Goal: Find specific page/section: Locate a particular part of the current website

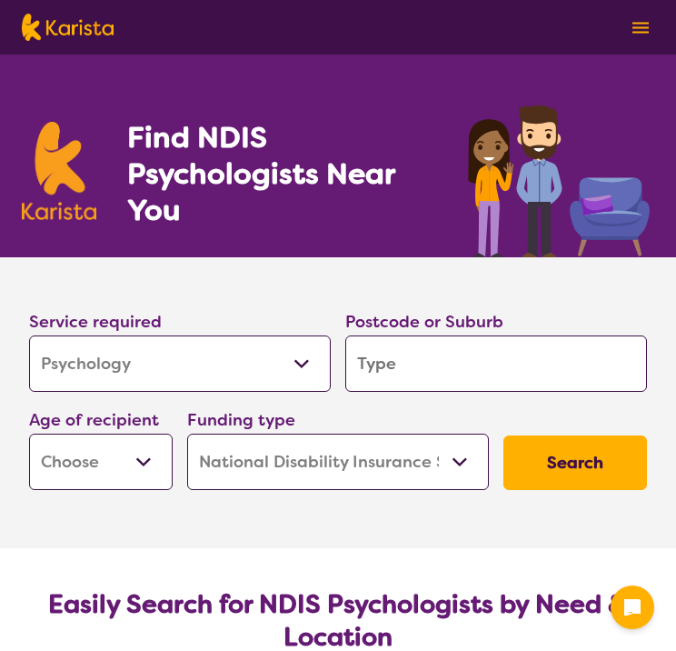
select select "Psychology"
select select "NDIS"
select select "Psychology"
select select "NDIS"
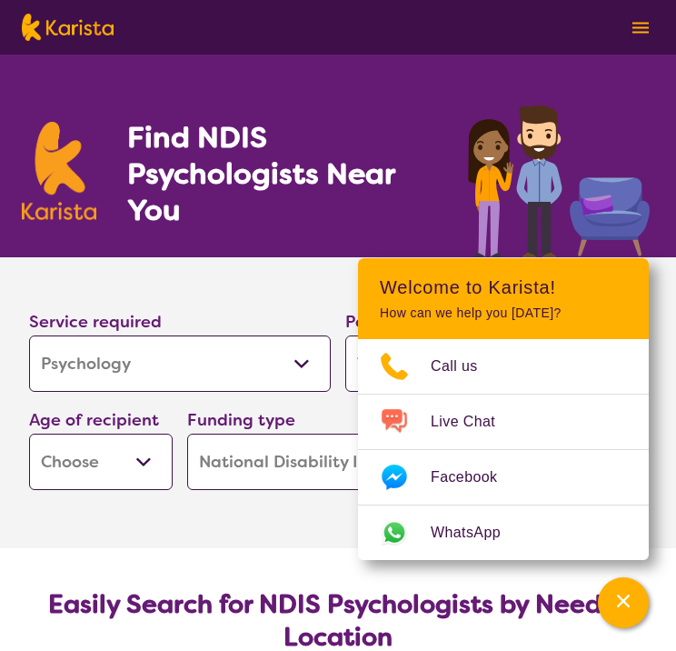
click at [290, 257] on section "Service required Allied Health Assistant Assessment ([MEDICAL_DATA] or [MEDICAL…" at bounding box center [338, 377] width 676 height 240
click at [353, 307] on div "Postcode or Suburb" at bounding box center [496, 350] width 316 height 98
click at [628, 601] on icon "Channel Menu" at bounding box center [623, 601] width 18 height 18
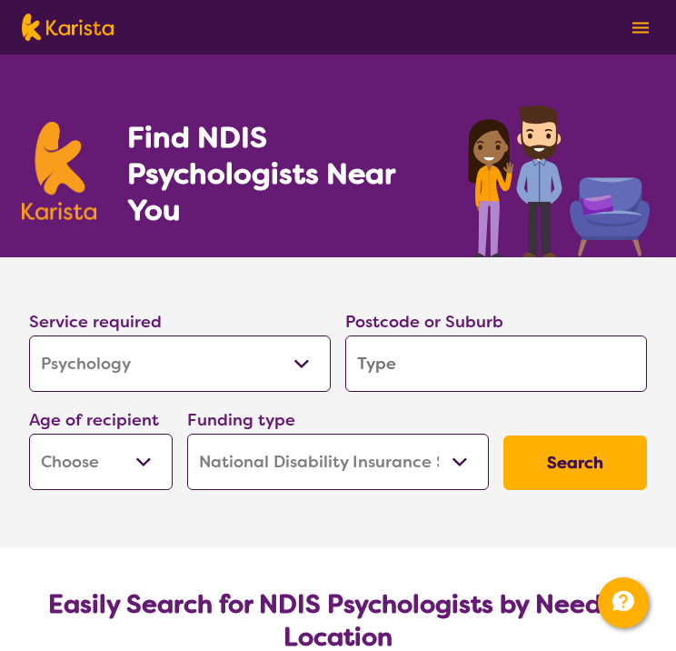
click at [448, 376] on input "search" at bounding box center [496, 363] width 302 height 56
type input "4"
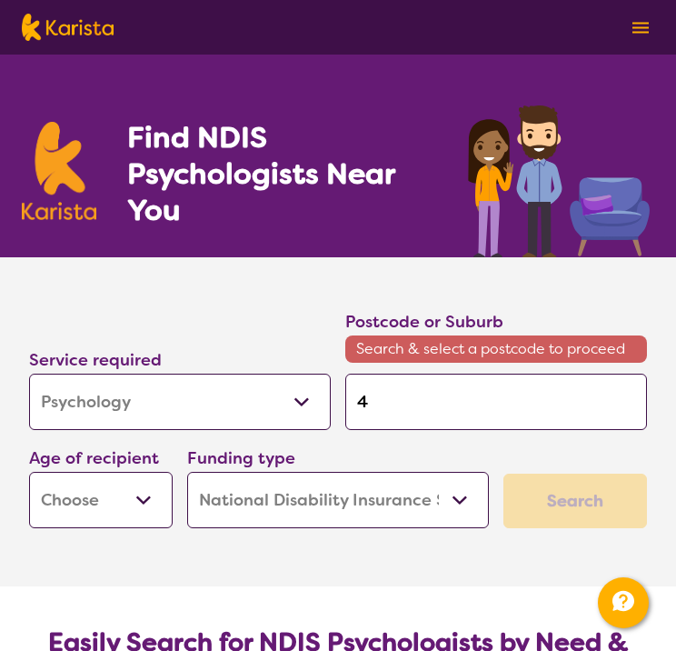
type input "40"
type input "405"
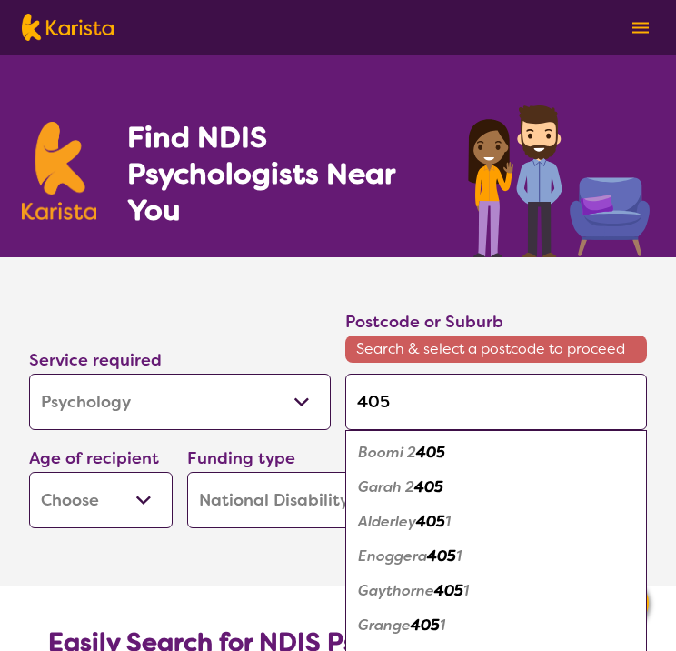
type input "4051"
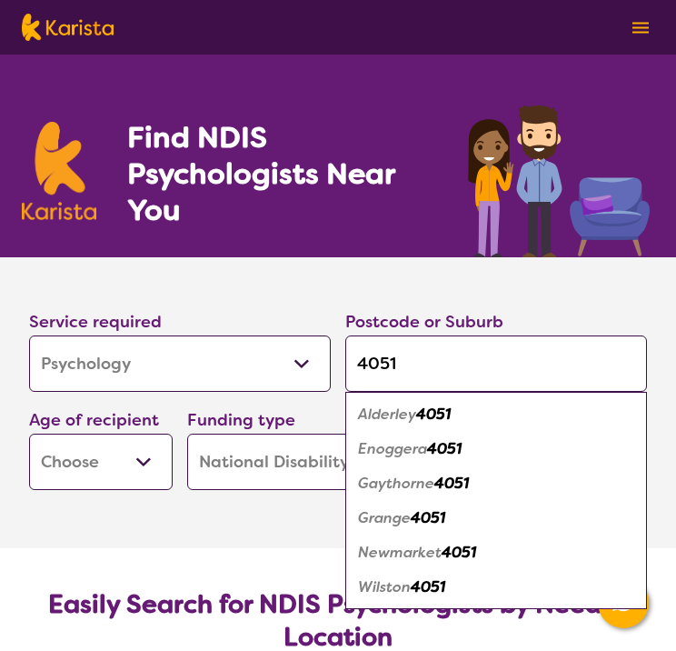
type input "4051"
click at [447, 450] on em "4051" at bounding box center [444, 448] width 35 height 19
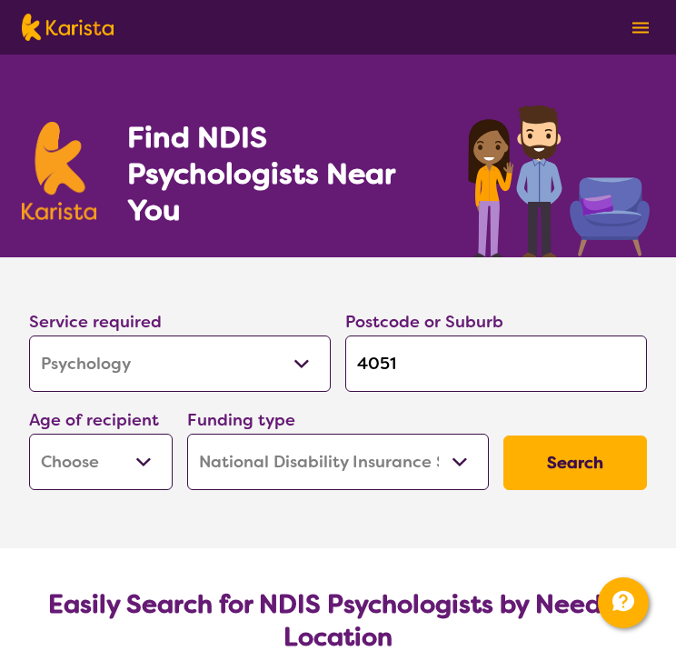
click at [539, 457] on button "Search" at bounding box center [575, 462] width 144 height 55
click at [102, 483] on select "Early Childhood - 0 to 9 Child - 10 to 11 Adolescent - 12 to 17 Adult - 18 to 6…" at bounding box center [101, 461] width 144 height 56
select select "AS"
click at [29, 433] on select "Early Childhood - 0 to 9 Child - 10 to 11 Adolescent - 12 to 17 Adult - 18 to 6…" at bounding box center [101, 461] width 144 height 56
select select "AS"
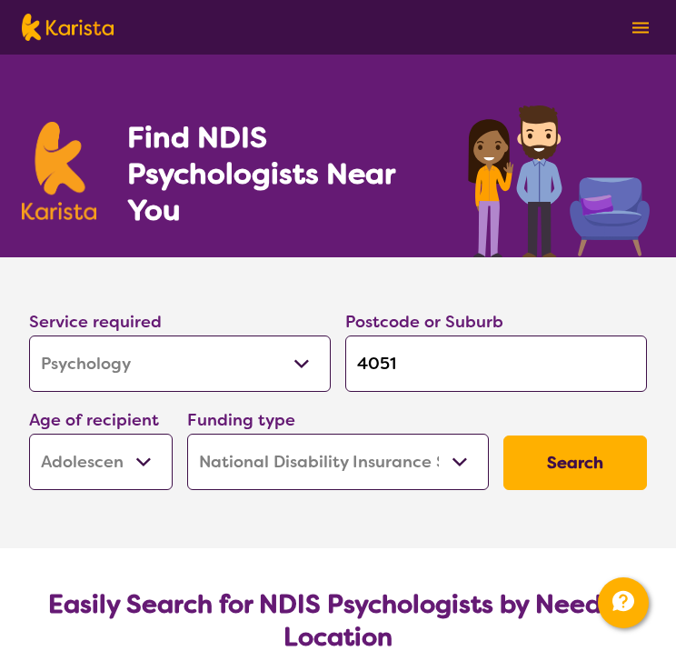
click at [523, 447] on button "Search" at bounding box center [575, 462] width 144 height 55
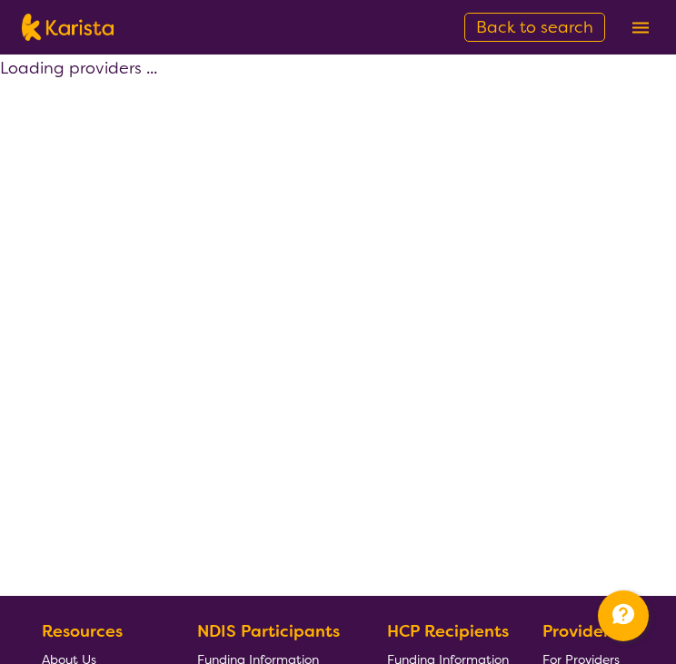
select select "by_score"
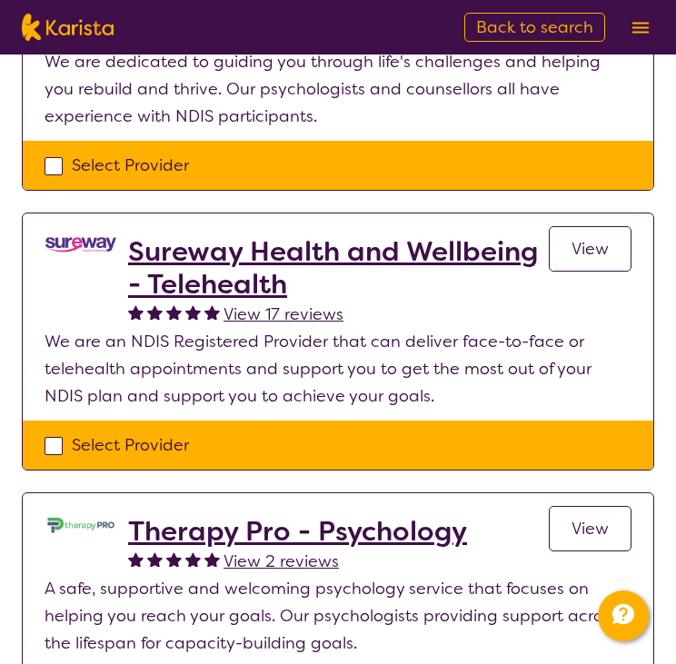
scroll to position [363, 0]
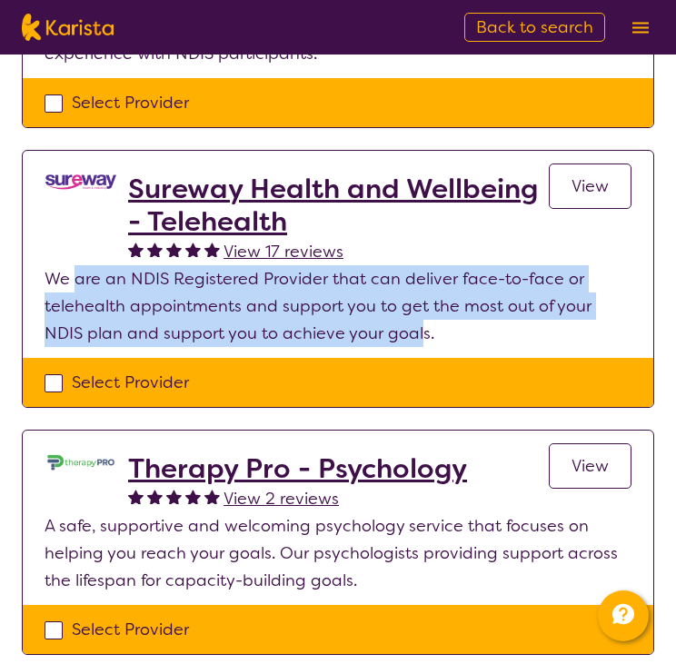
drag, startPoint x: 85, startPoint y: 274, endPoint x: 374, endPoint y: 326, distance: 294.5
click at [374, 326] on p "We are an NDIS Registered Provider that can deliver face-to-face or telehealth …" at bounding box center [338, 306] width 587 height 82
drag, startPoint x: 374, startPoint y: 326, endPoint x: 233, endPoint y: 323, distance: 141.8
click at [233, 323] on p "We are an NDIS Registered Provider that can deliver face-to-face or telehealth …" at bounding box center [338, 306] width 587 height 82
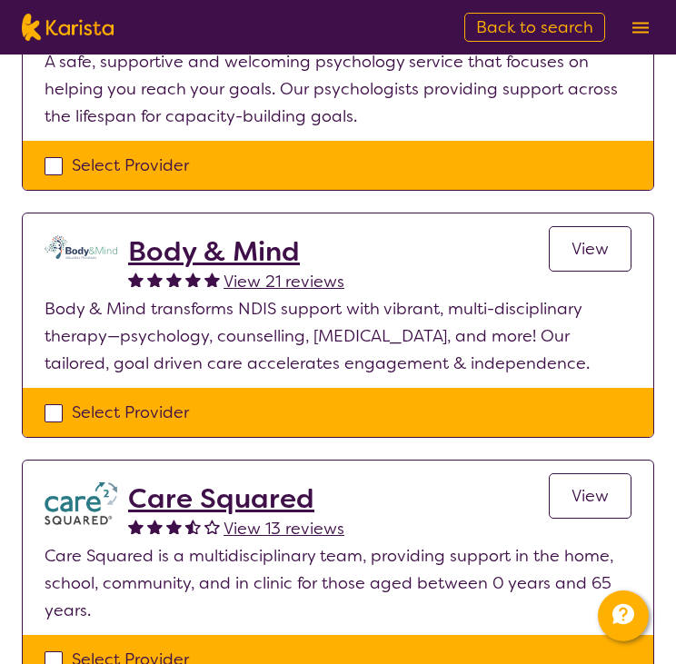
scroll to position [818, 0]
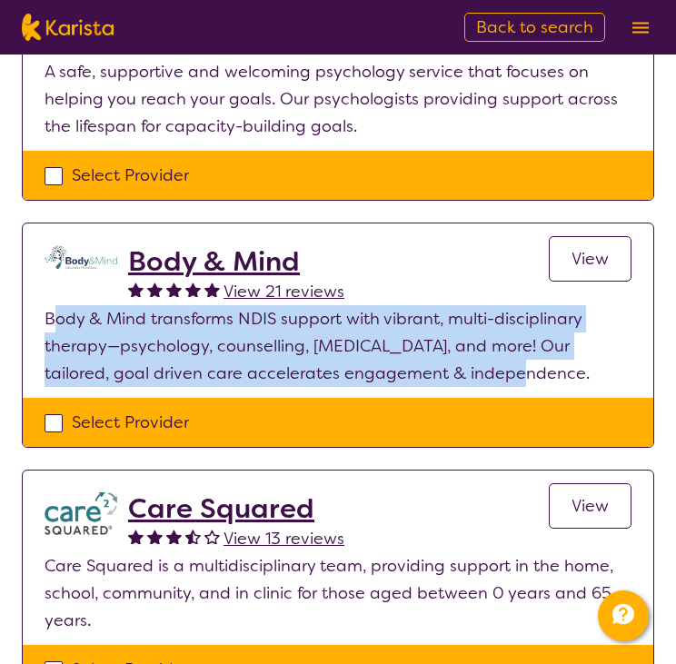
drag, startPoint x: 58, startPoint y: 315, endPoint x: 498, endPoint y: 363, distance: 442.4
click at [498, 363] on p "Body & Mind transforms NDIS support with vibrant, multi-disciplinary therapy—ps…" at bounding box center [338, 346] width 587 height 82
click at [167, 247] on h2 "Body & Mind" at bounding box center [236, 261] width 216 height 33
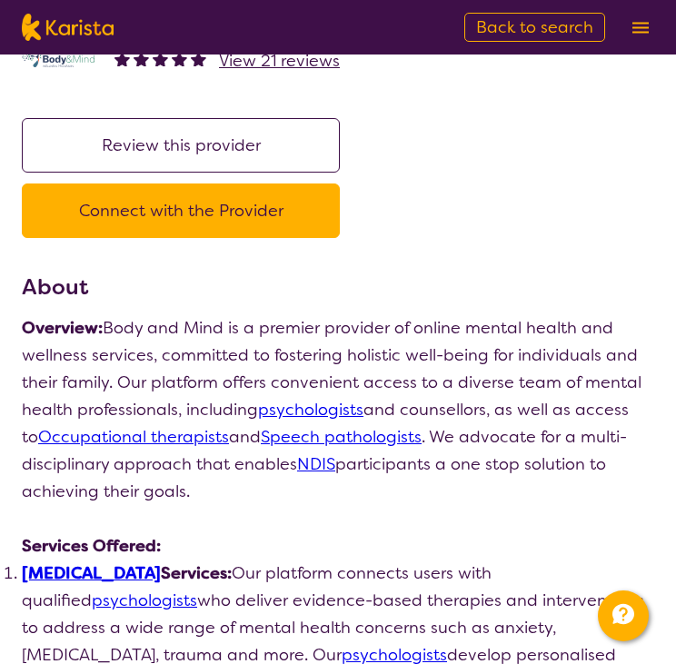
scroll to position [91, 0]
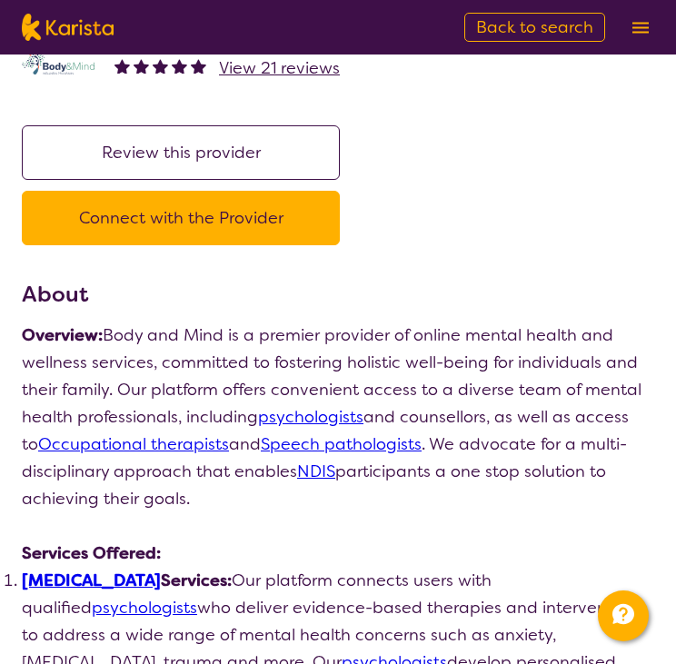
select select "by_score"
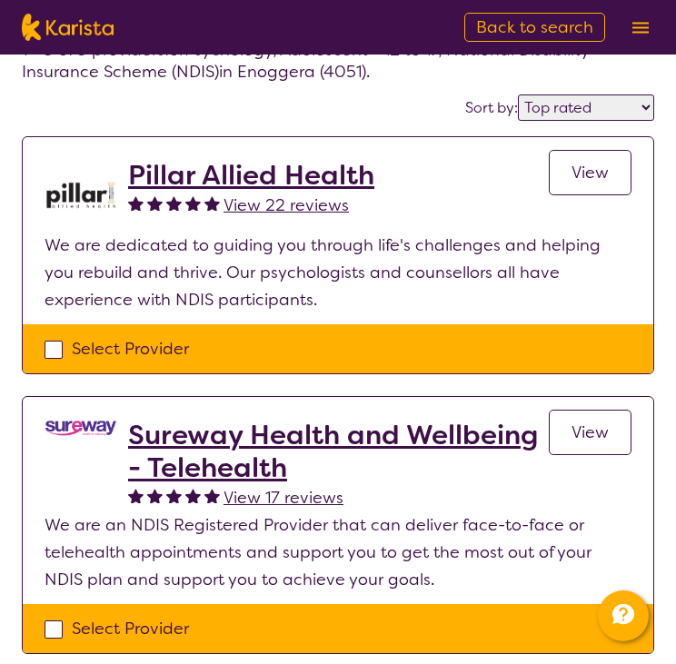
scroll to position [91, 0]
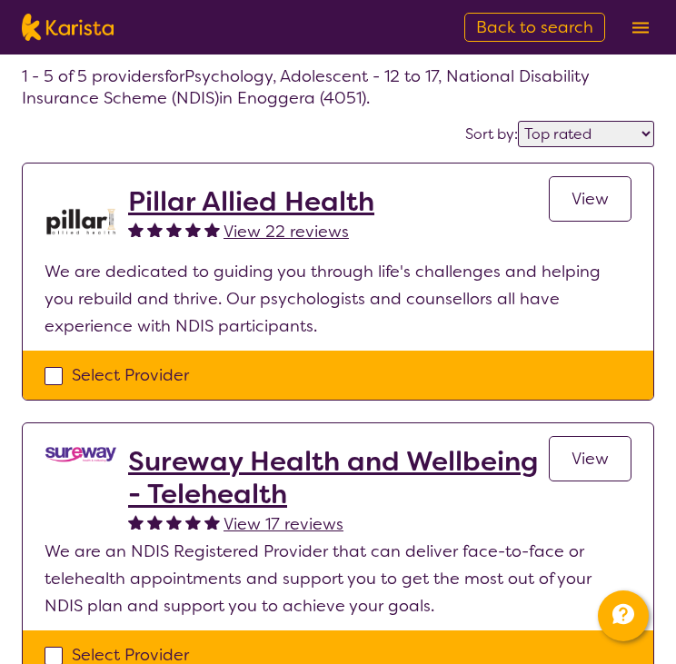
drag, startPoint x: 173, startPoint y: 269, endPoint x: 147, endPoint y: 272, distance: 25.6
click at [147, 272] on p "We are dedicated to guiding you through life's challenges and helping you rebui…" at bounding box center [338, 299] width 587 height 82
click at [201, 188] on h2 "Pillar Allied Health" at bounding box center [251, 201] width 246 height 33
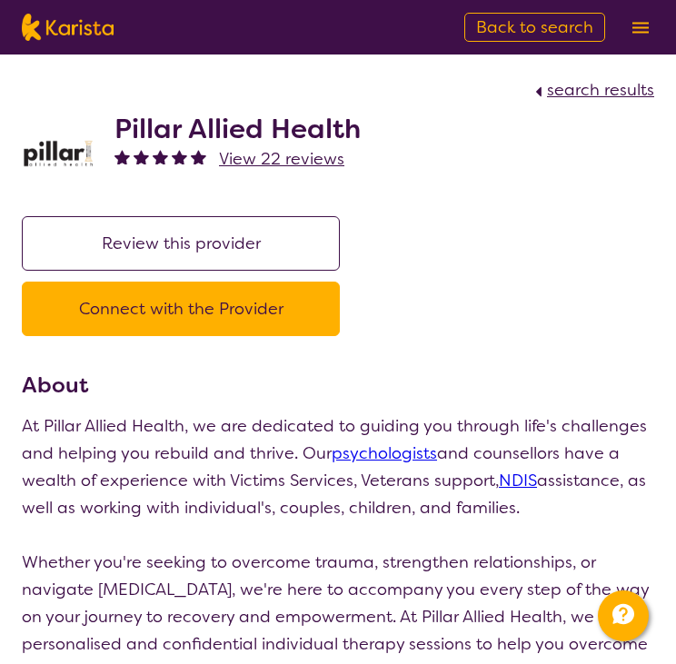
click at [190, 313] on button "Connect with the Provider" at bounding box center [181, 309] width 318 height 55
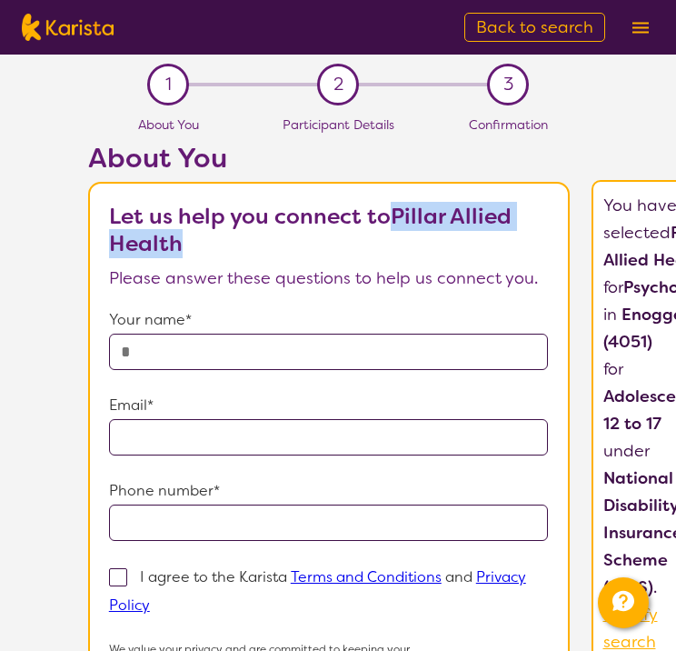
drag, startPoint x: 400, startPoint y: 208, endPoint x: 500, endPoint y: 237, distance: 104.1
click at [500, 237] on p "Let us help you connect to Pillar Allied Health" at bounding box center [329, 230] width 440 height 55
drag, startPoint x: 500, startPoint y: 237, endPoint x: 487, endPoint y: 218, distance: 22.9
copy b "Pillar Allied Health"
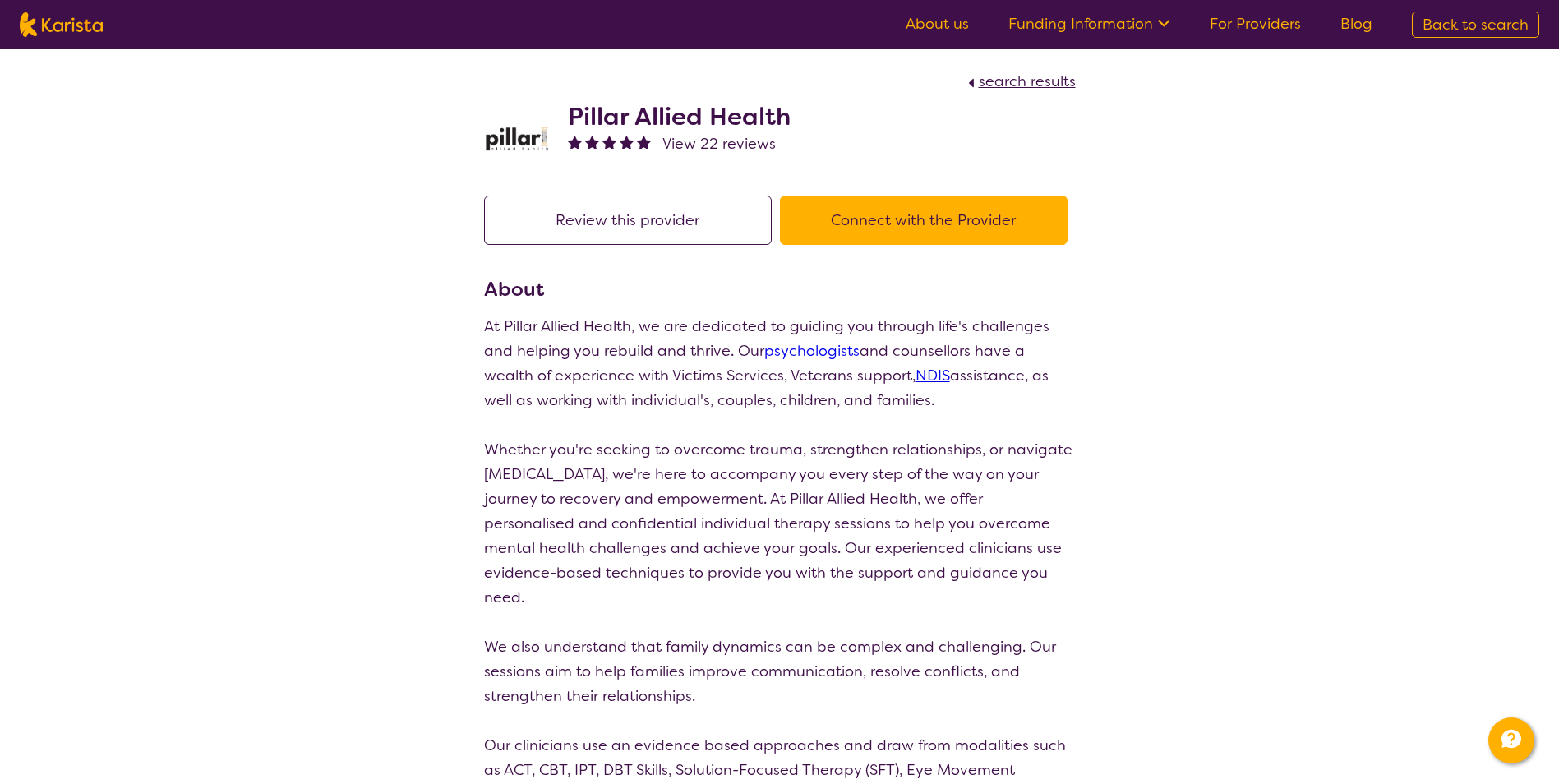
scroll to position [103, 0]
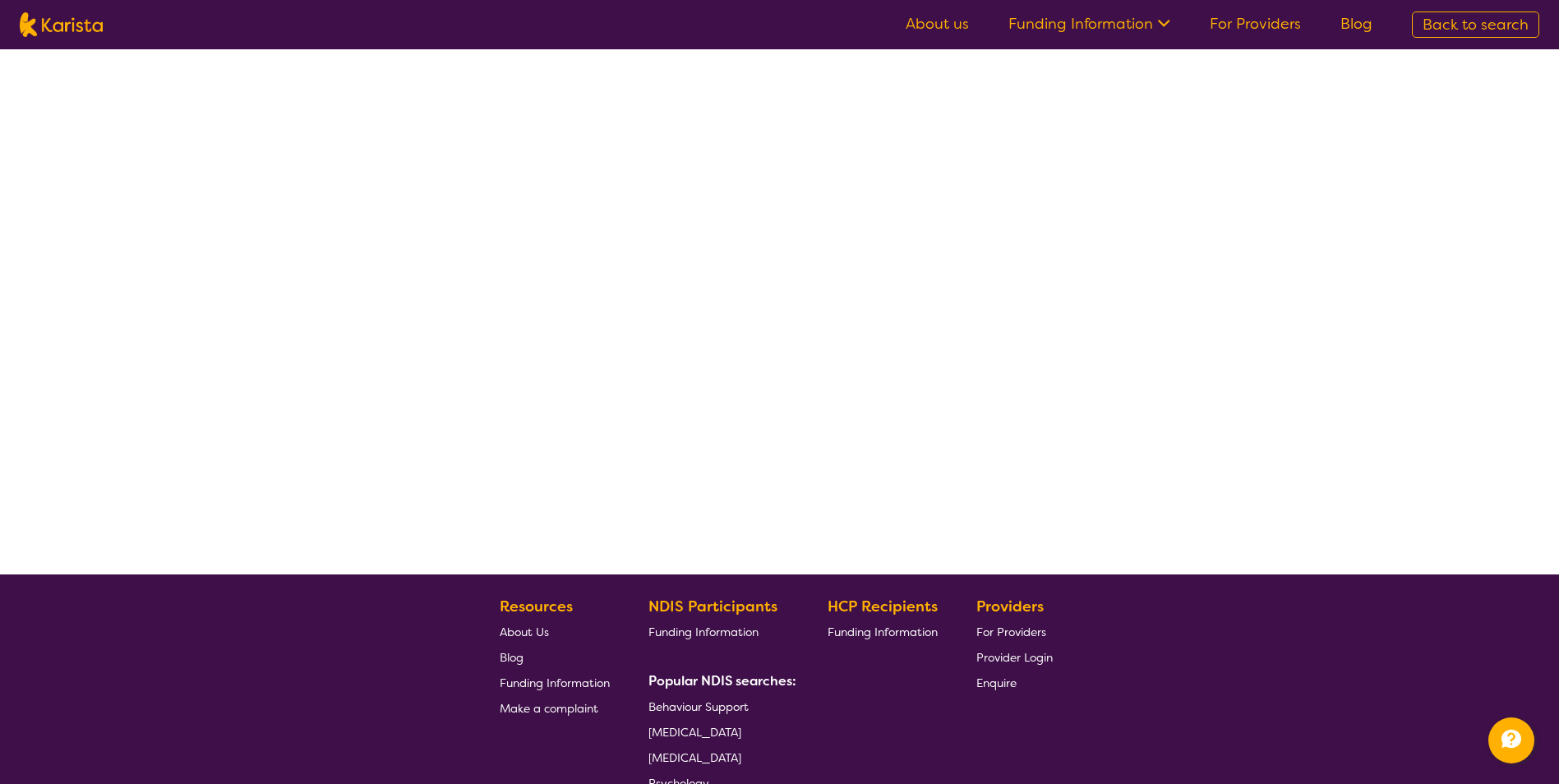
select select "by_score"
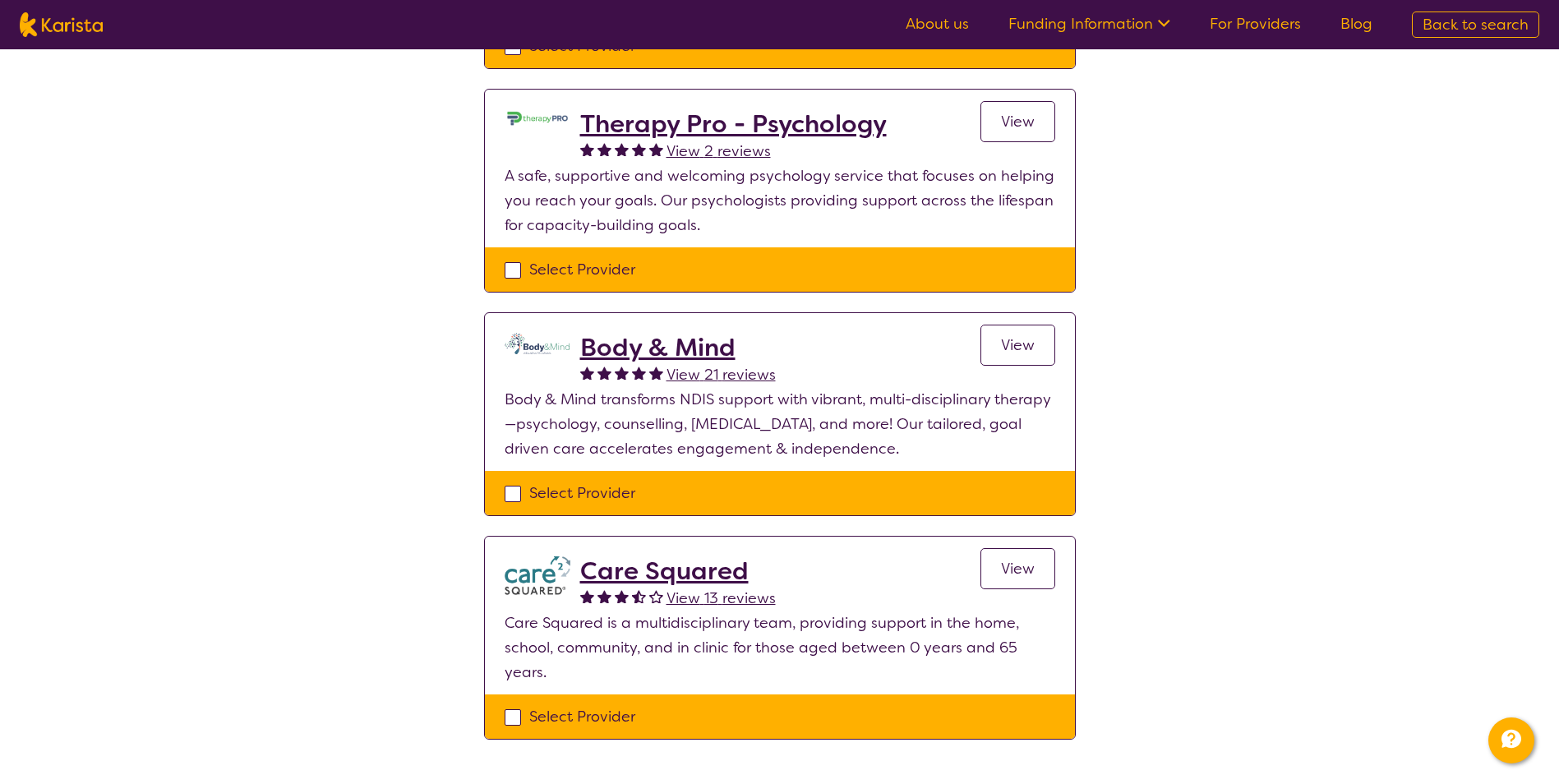
scroll to position [678, 0]
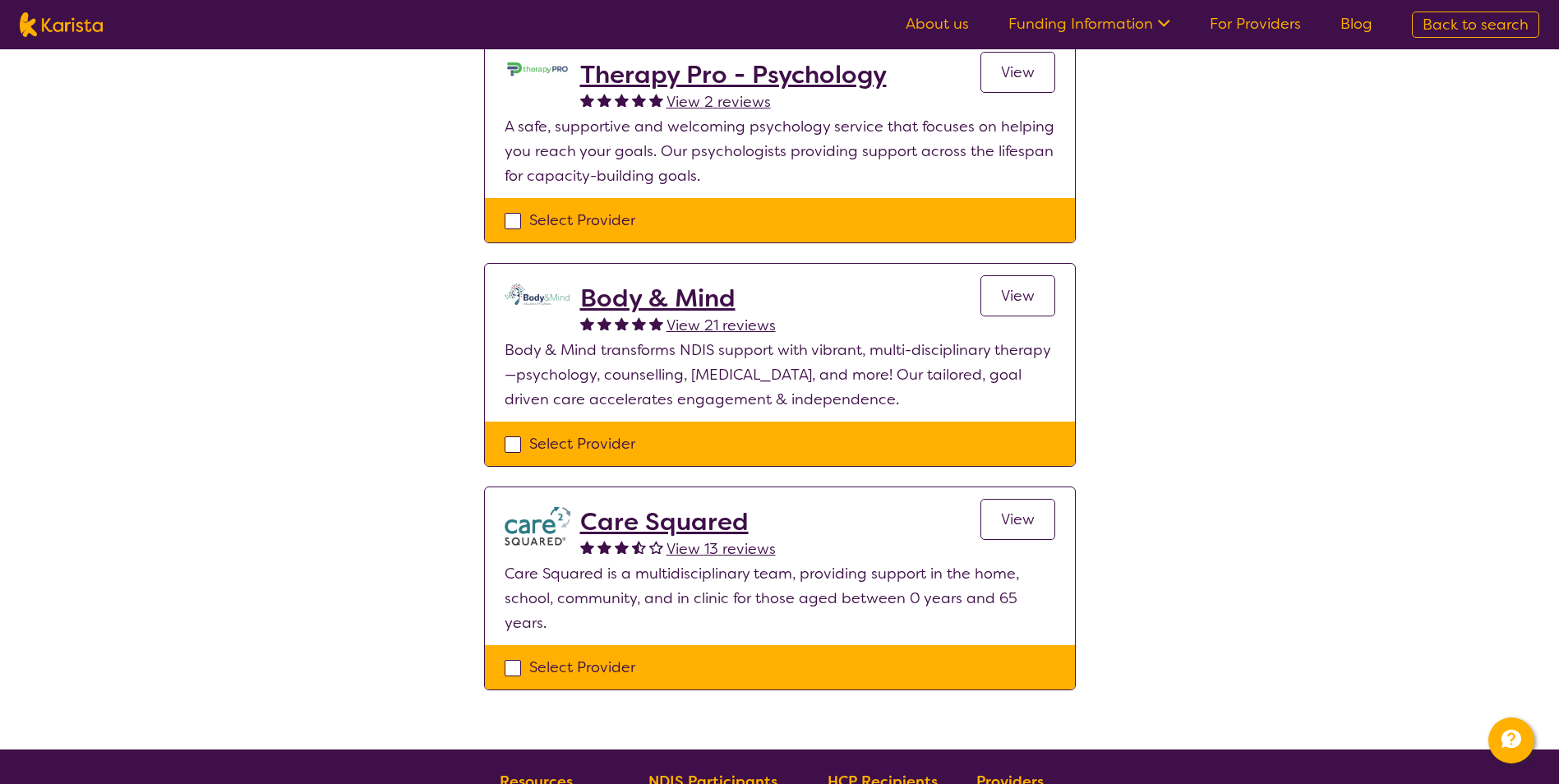
click at [610, 517] on h2 "Care Squared" at bounding box center [678, 522] width 195 height 30
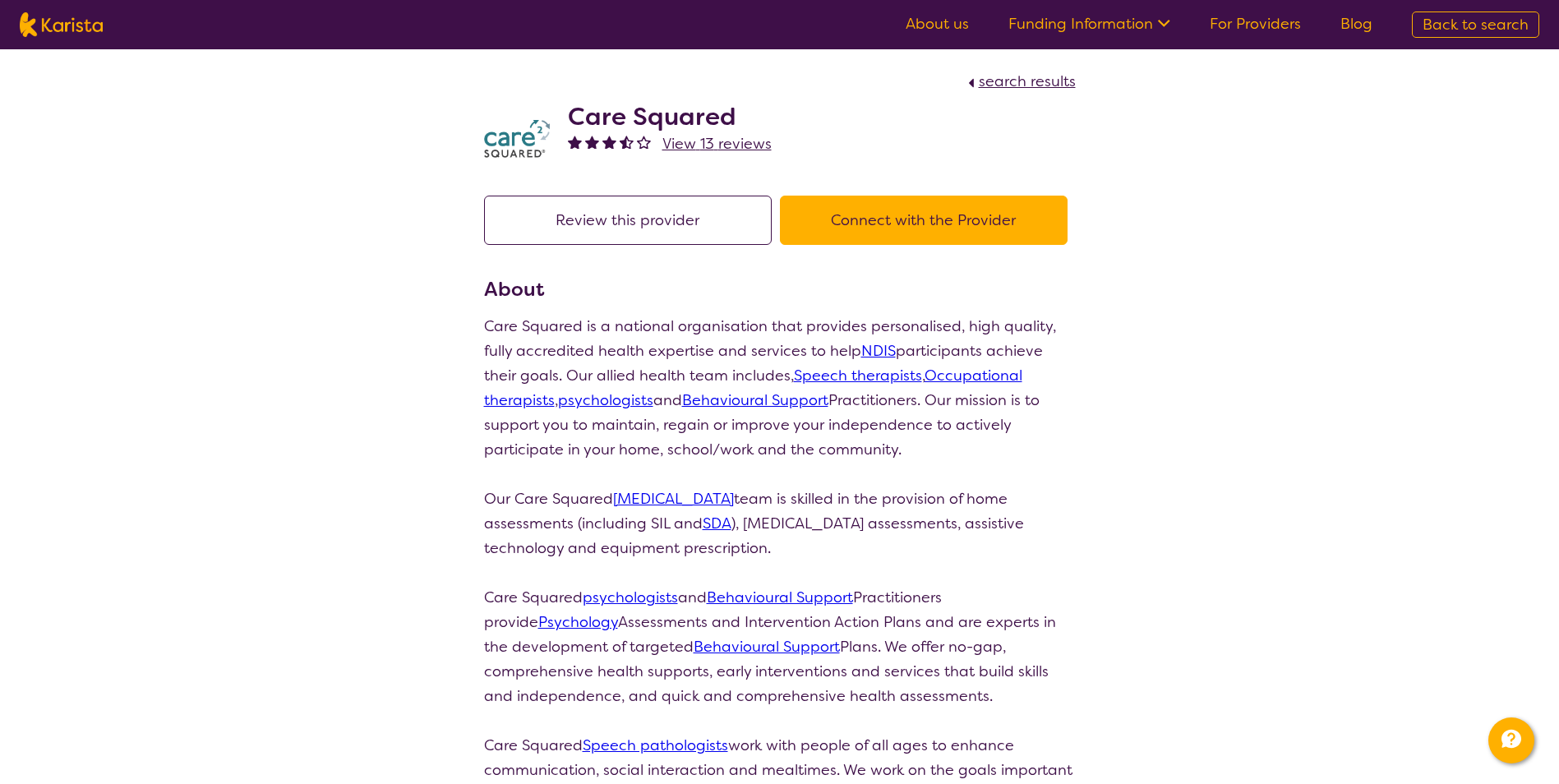
scroll to position [678, 0]
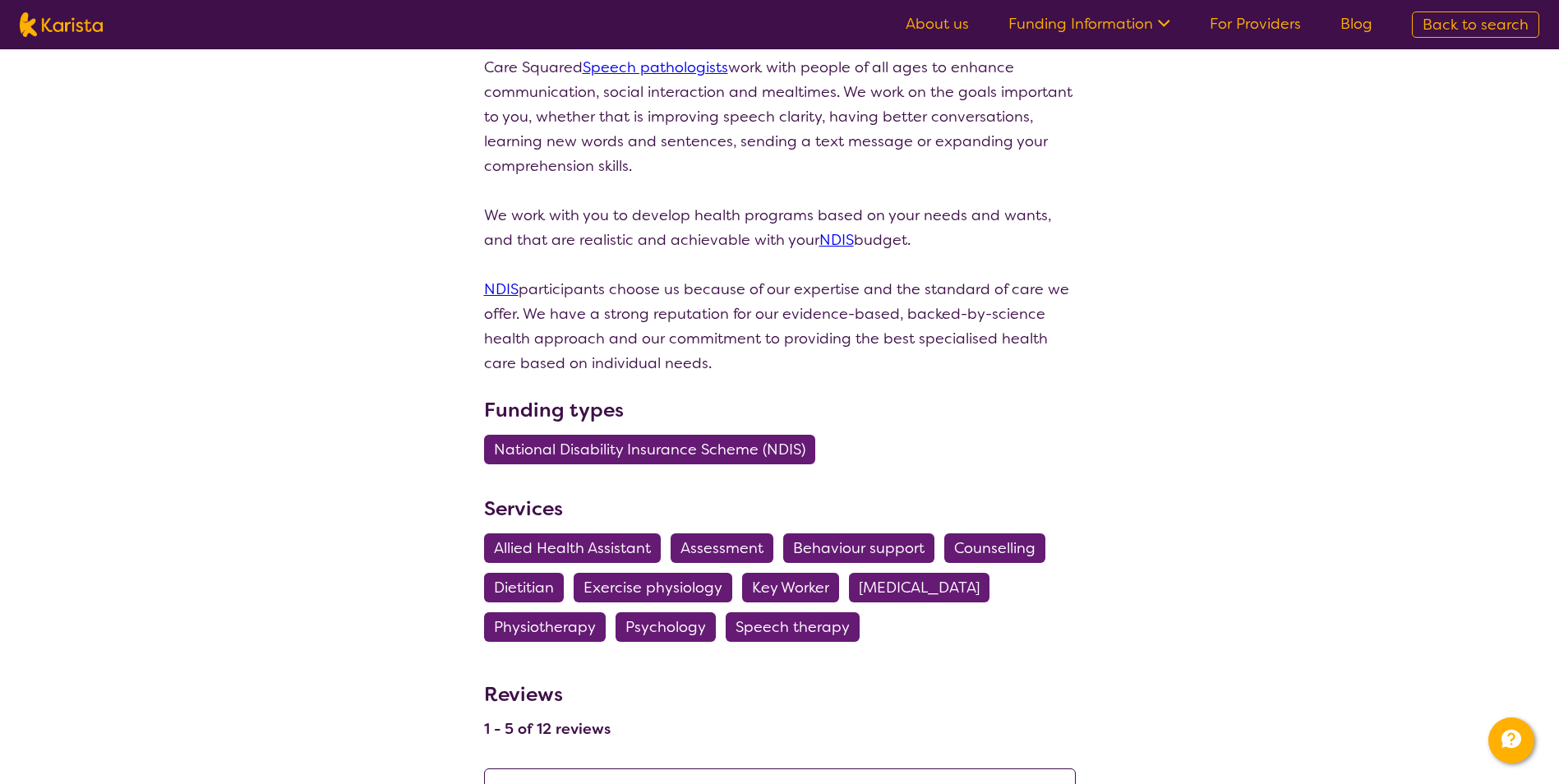
select select "by_score"
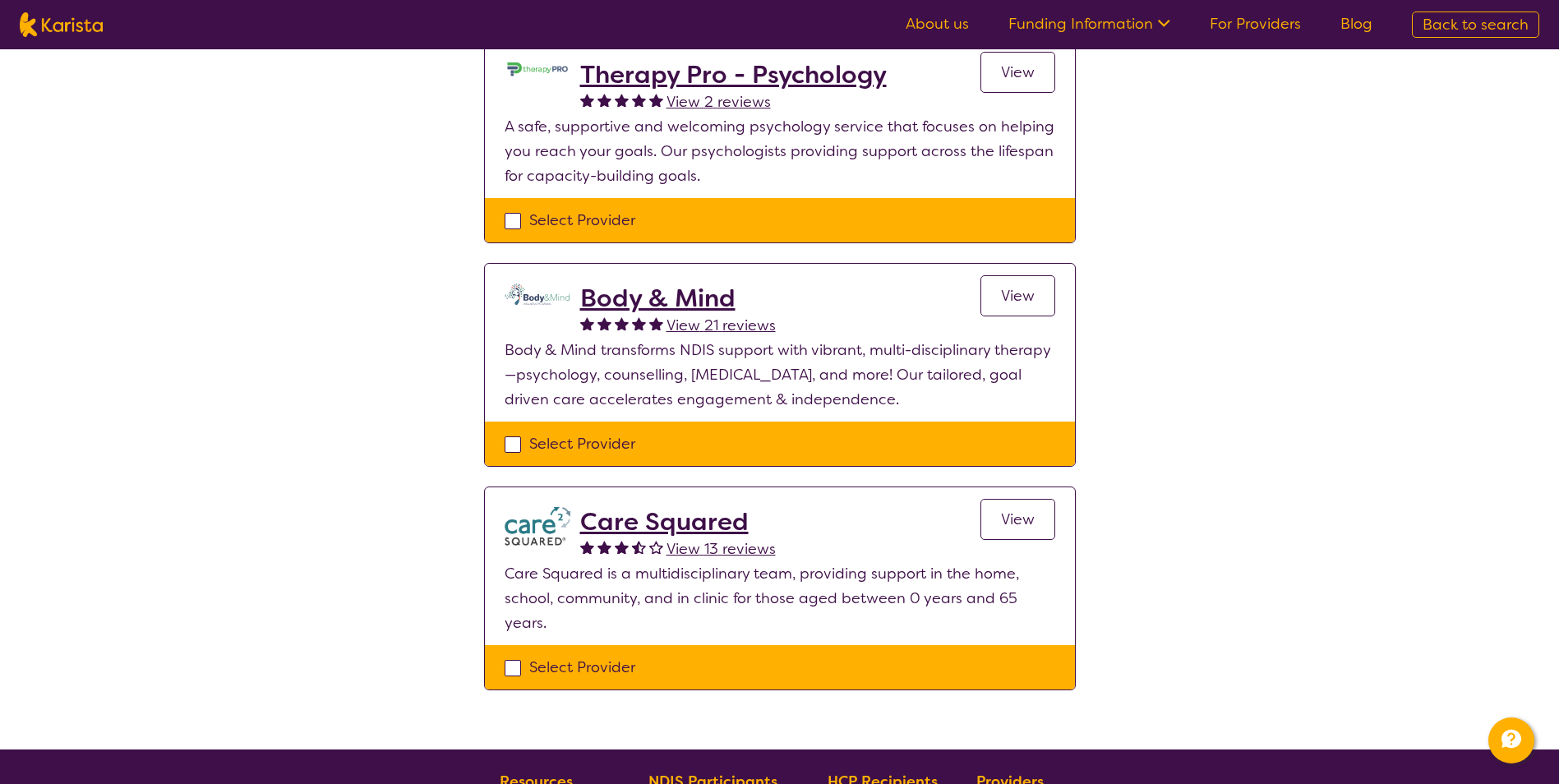
click at [610, 523] on h2 "Care Squared" at bounding box center [678, 522] width 195 height 30
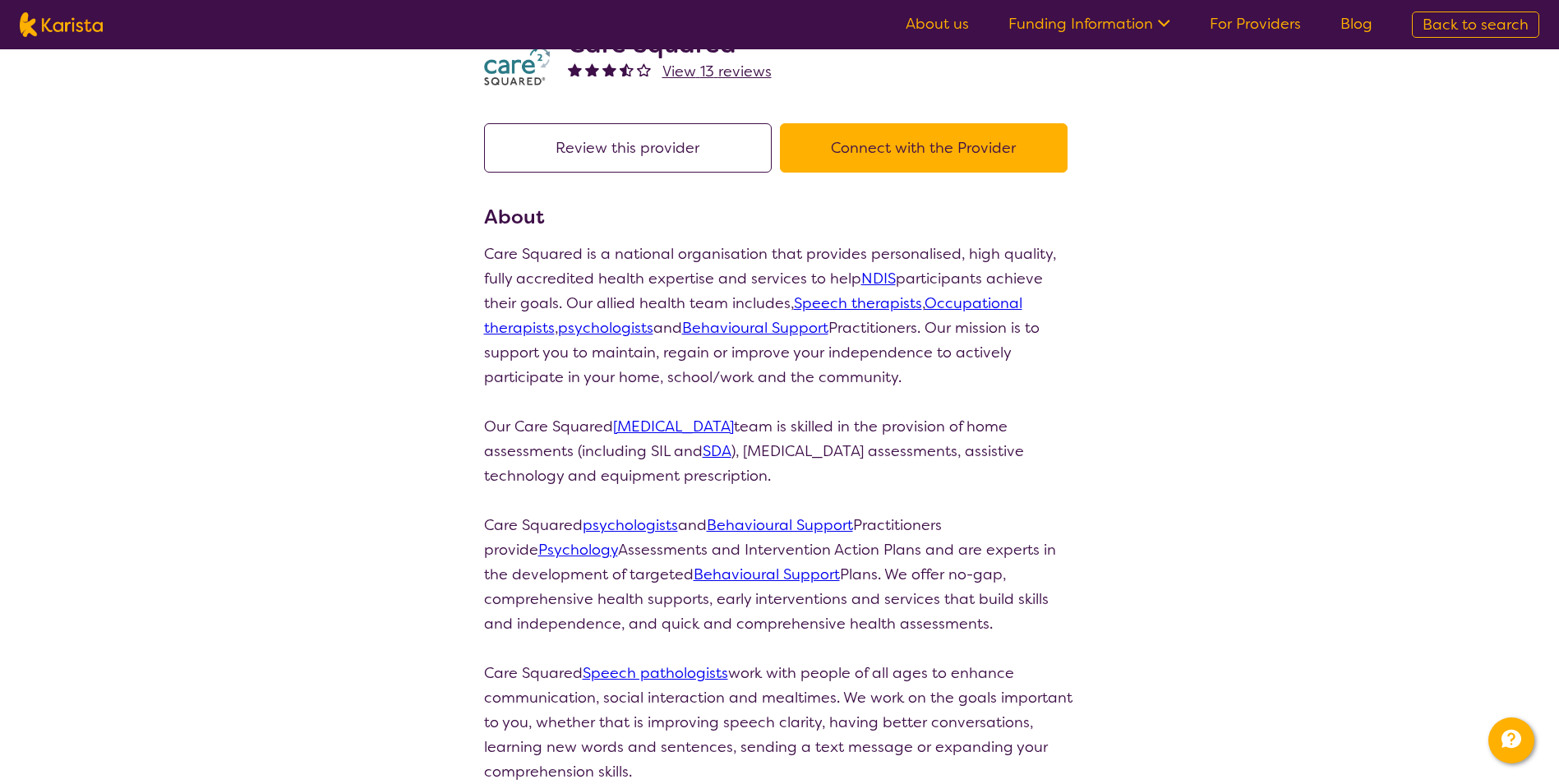
scroll to position [82, 0]
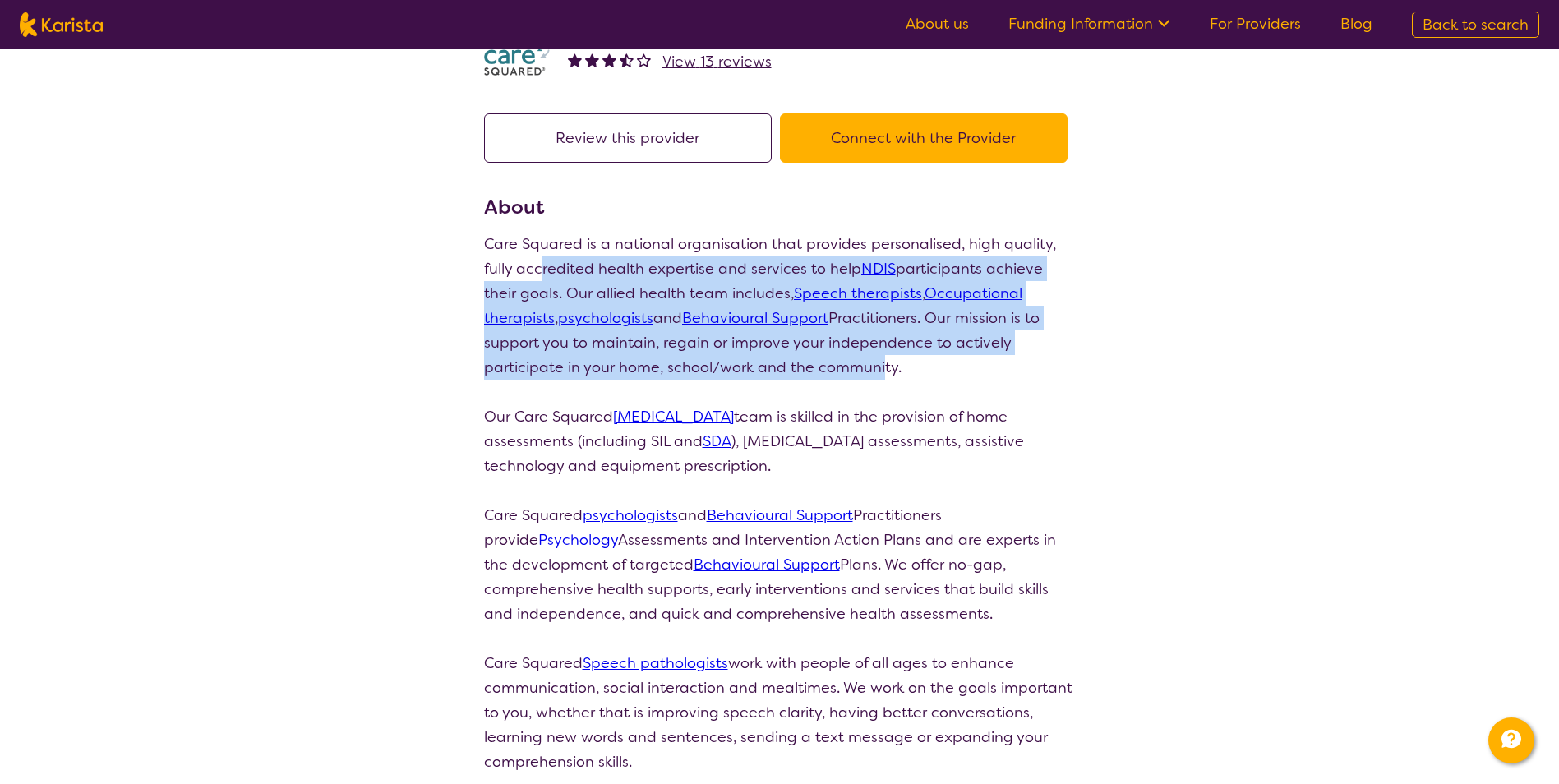
drag, startPoint x: 679, startPoint y: 263, endPoint x: 878, endPoint y: 369, distance: 225.5
click at [610, 369] on p "Care Squared is a national organisation that provides personalised, high qualit…" at bounding box center [780, 306] width 591 height 148
drag, startPoint x: 878, startPoint y: 369, endPoint x: 747, endPoint y: 359, distance: 131.4
click at [610, 359] on p "Care Squared is a national organisation that provides personalised, high qualit…" at bounding box center [780, 306] width 591 height 148
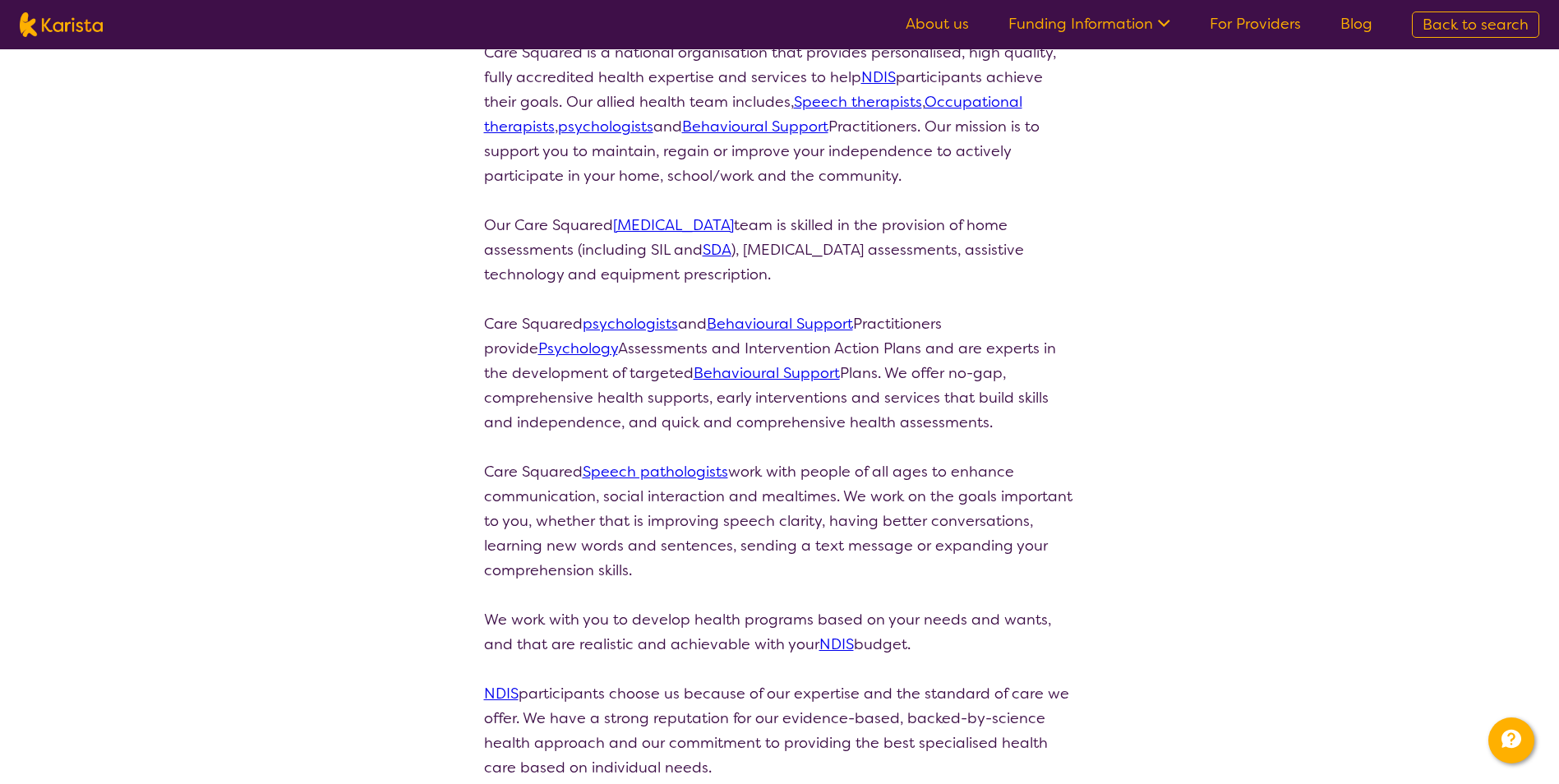
scroll to position [328, 0]
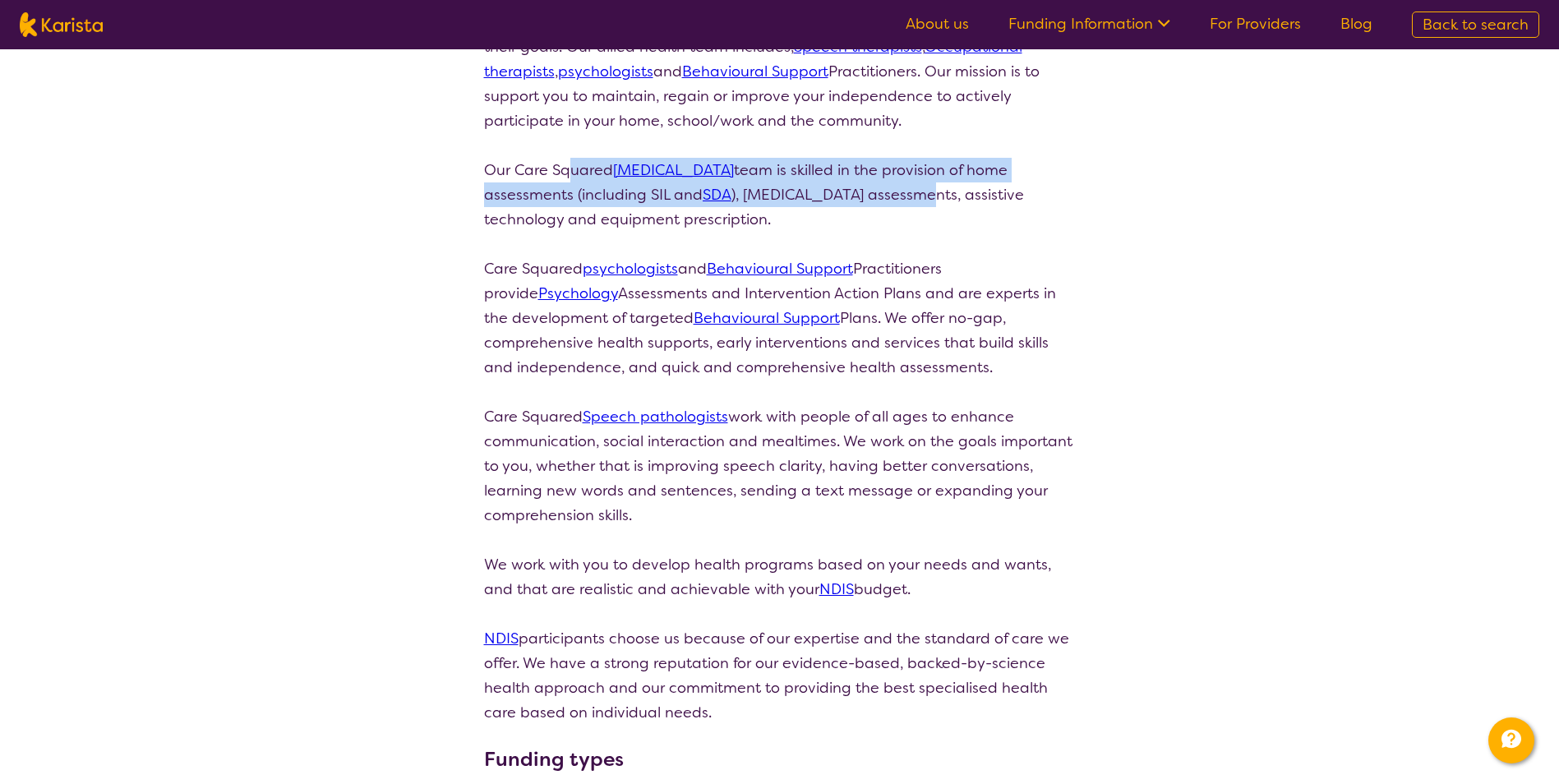
drag, startPoint x: 571, startPoint y: 175, endPoint x: 879, endPoint y: 188, distance: 308.3
click at [610, 188] on p "Our Care Squared [MEDICAL_DATA] team is skilled in the provision of home assess…" at bounding box center [780, 194] width 591 height 74
click at [610, 191] on p "Our Care Squared [MEDICAL_DATA] team is skilled in the provision of home assess…" at bounding box center [780, 194] width 591 height 74
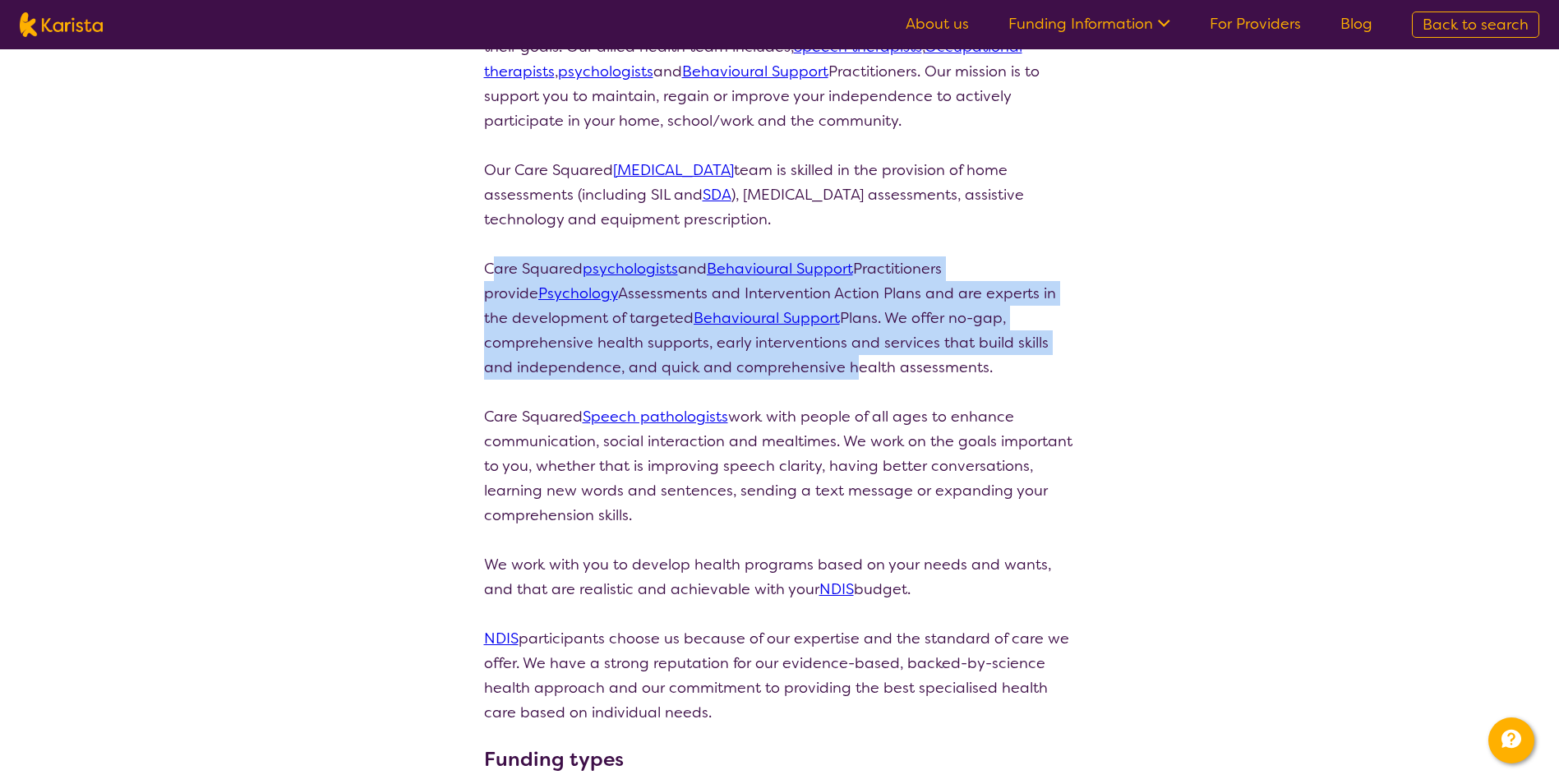
drag, startPoint x: 495, startPoint y: 258, endPoint x: 808, endPoint y: 360, distance: 329.2
click at [610, 360] on p "Care Squared psychologists and Behavioural Support Practitioners provide Psycho…" at bounding box center [780, 318] width 591 height 123
drag, startPoint x: 808, startPoint y: 360, endPoint x: 713, endPoint y: 354, distance: 95.2
click at [610, 354] on p "Care Squared psychologists and Behavioural Support Practitioners provide Psycho…" at bounding box center [780, 318] width 591 height 123
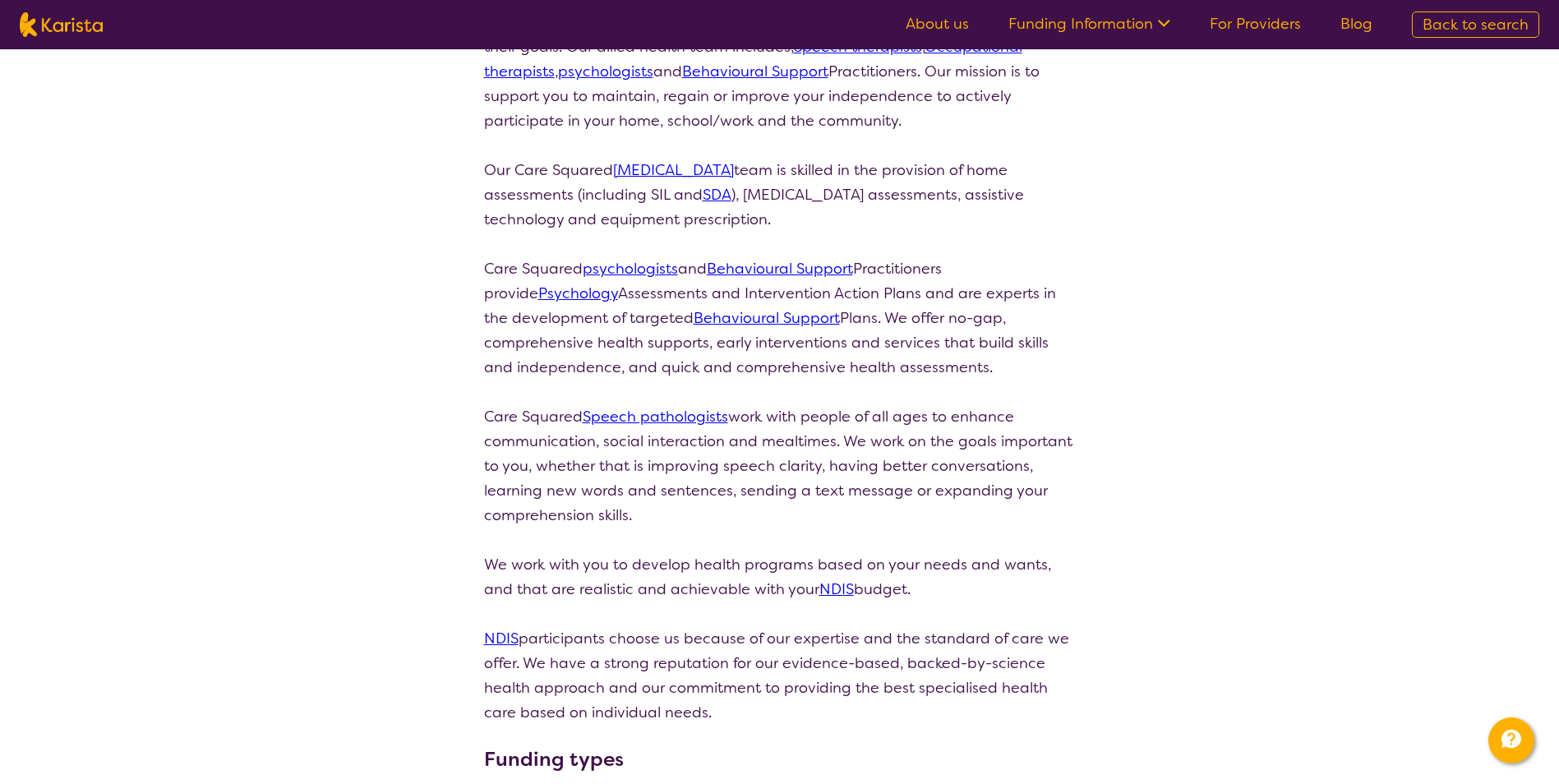
drag, startPoint x: 487, startPoint y: 263, endPoint x: 955, endPoint y: 377, distance: 481.7
click at [610, 377] on p "Care Squared psychologists and Behavioural Support Practitioners provide Psycho…" at bounding box center [780, 318] width 591 height 123
drag, startPoint x: 955, startPoint y: 377, endPoint x: 857, endPoint y: 354, distance: 100.7
click at [610, 354] on p "Care Squared psychologists and Behavioural Support Practitioners provide Psycho…" at bounding box center [780, 318] width 591 height 123
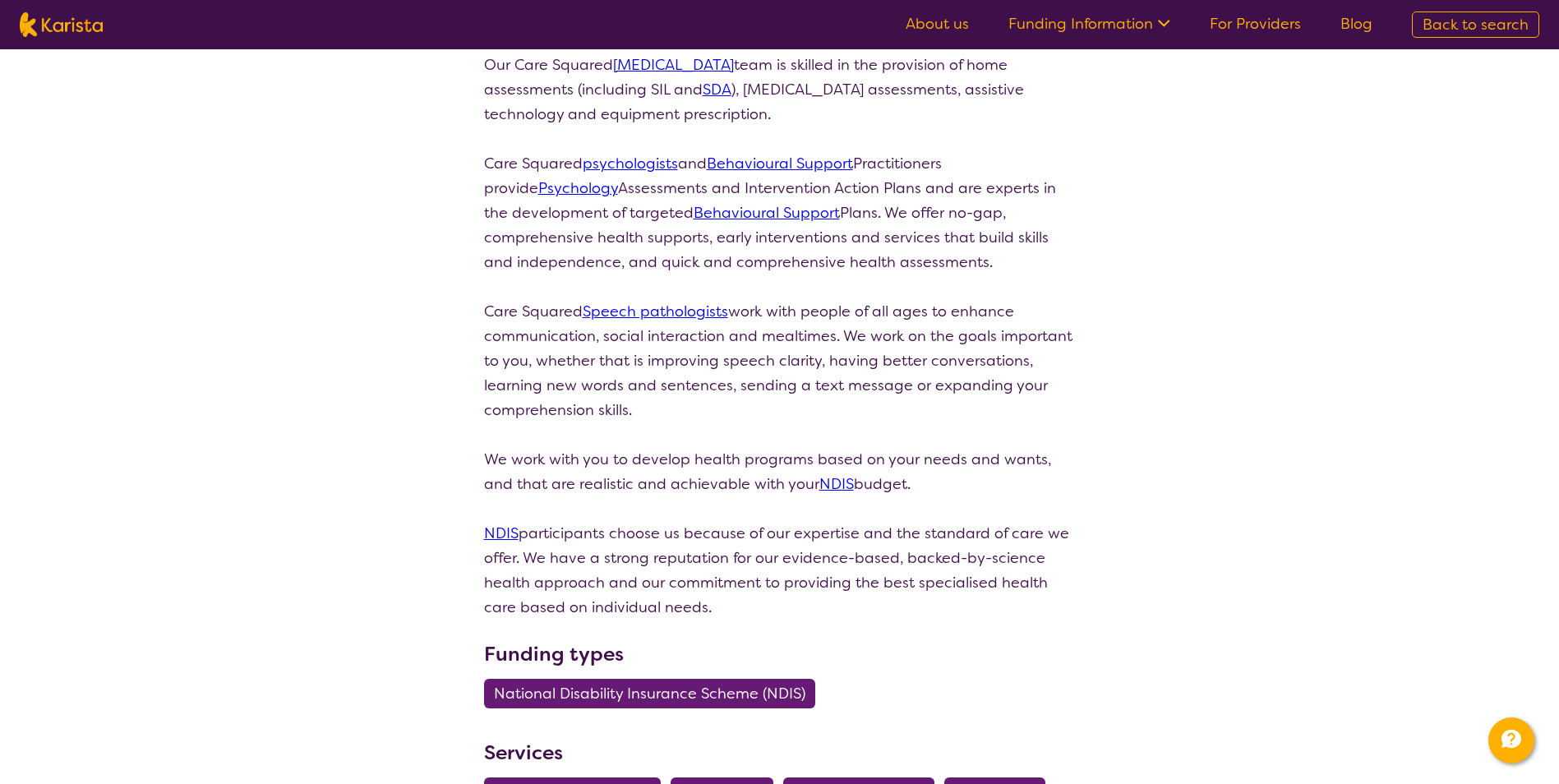
scroll to position [493, 0]
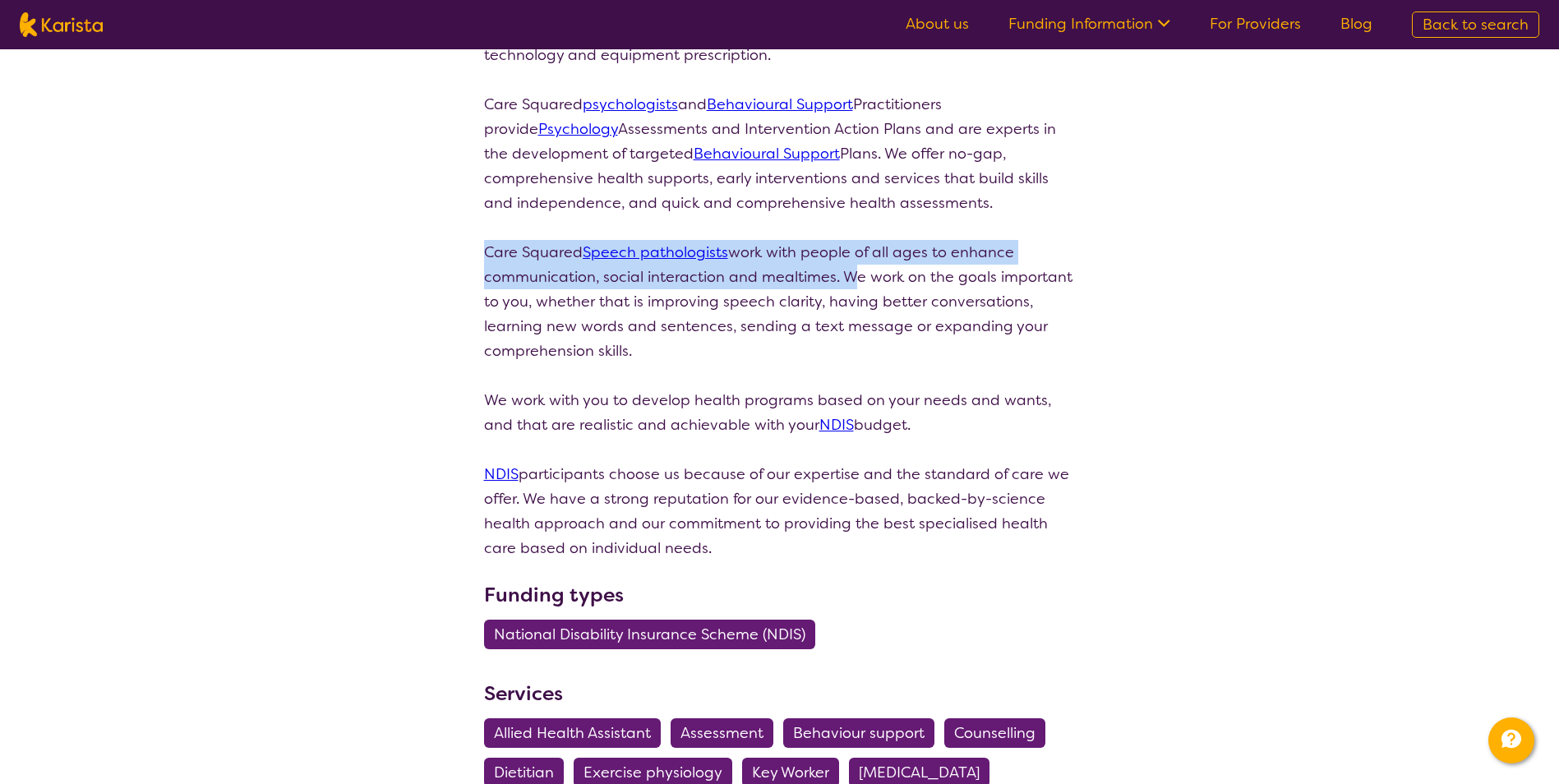
drag, startPoint x: 487, startPoint y: 251, endPoint x: 842, endPoint y: 279, distance: 356.1
click at [610, 279] on p "Care Squared Speech pathologists work with people of all ages to enhance commun…" at bounding box center [780, 301] width 591 height 123
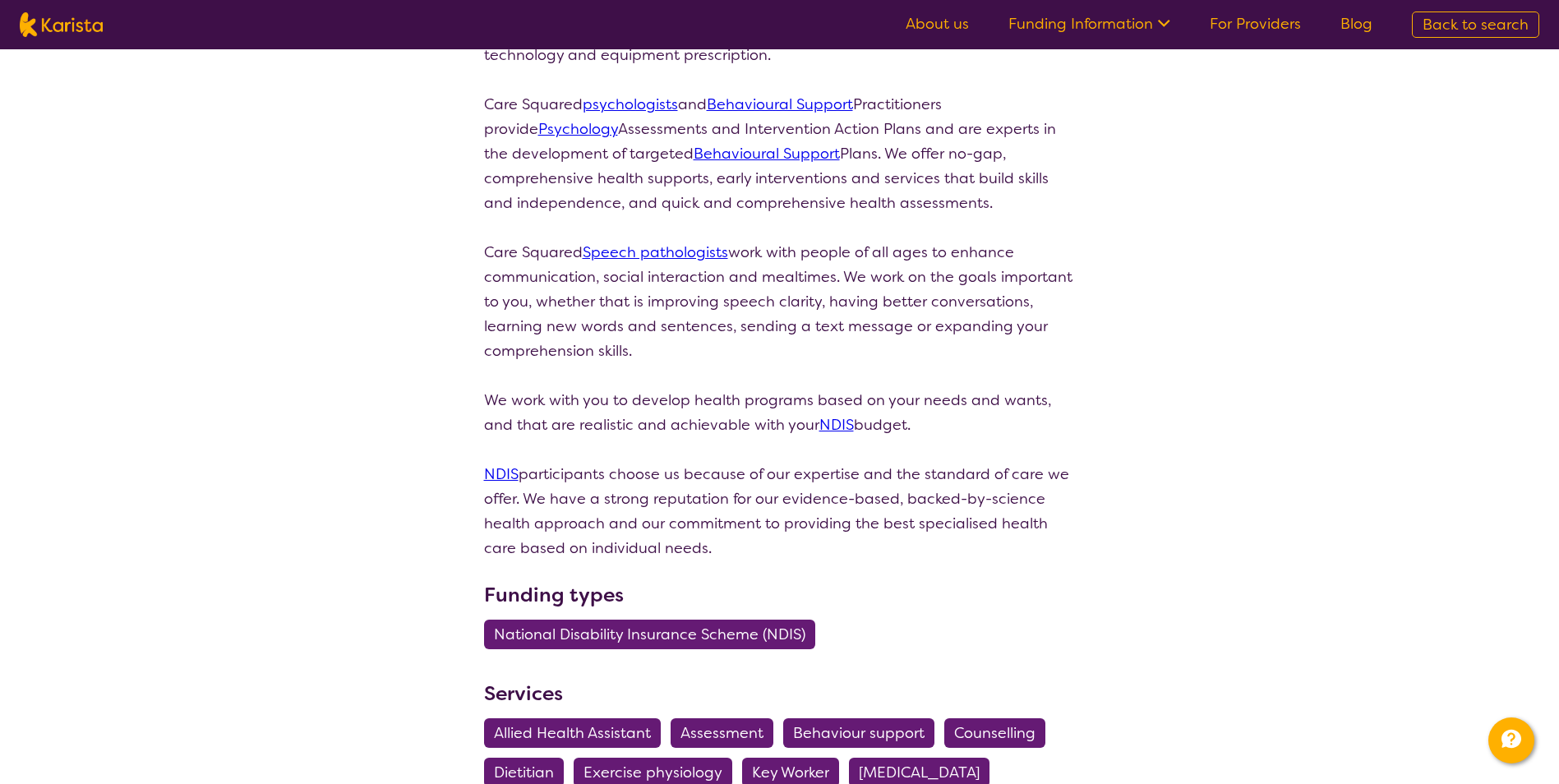
drag, startPoint x: 842, startPoint y: 279, endPoint x: 863, endPoint y: 279, distance: 21.0
click at [610, 279] on p "Care Squared Speech pathologists work with people of all ages to enhance commun…" at bounding box center [780, 301] width 591 height 123
drag, startPoint x: 844, startPoint y: 275, endPoint x: 959, endPoint y: 288, distance: 115.7
click at [610, 288] on p "Care Squared Speech pathologists work with people of all ages to enhance commun…" at bounding box center [780, 301] width 591 height 123
drag, startPoint x: 959, startPoint y: 288, endPoint x: 854, endPoint y: 306, distance: 106.5
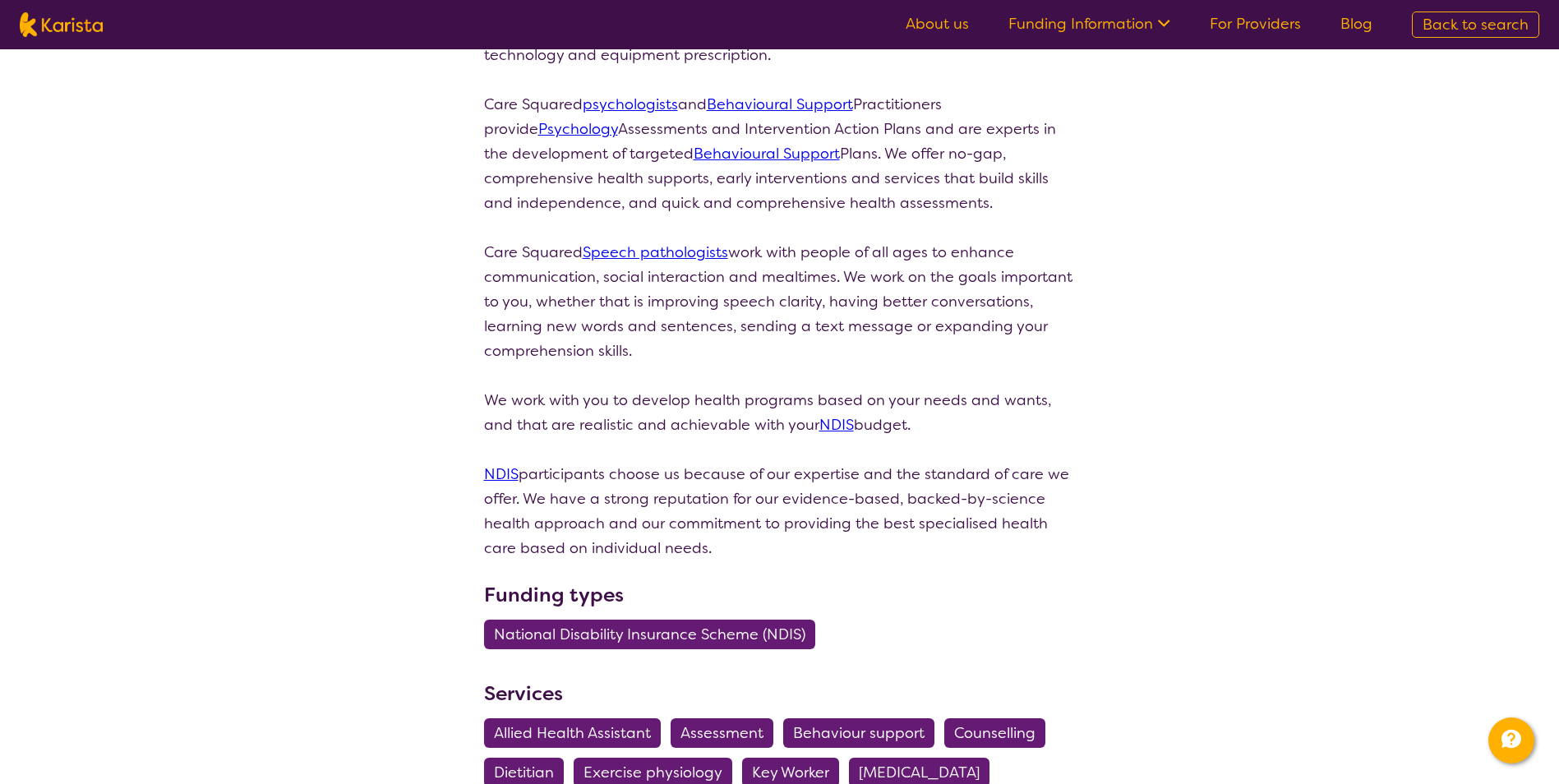
click at [610, 306] on p "Care Squared Speech pathologists work with people of all ages to enhance commun…" at bounding box center [780, 301] width 591 height 123
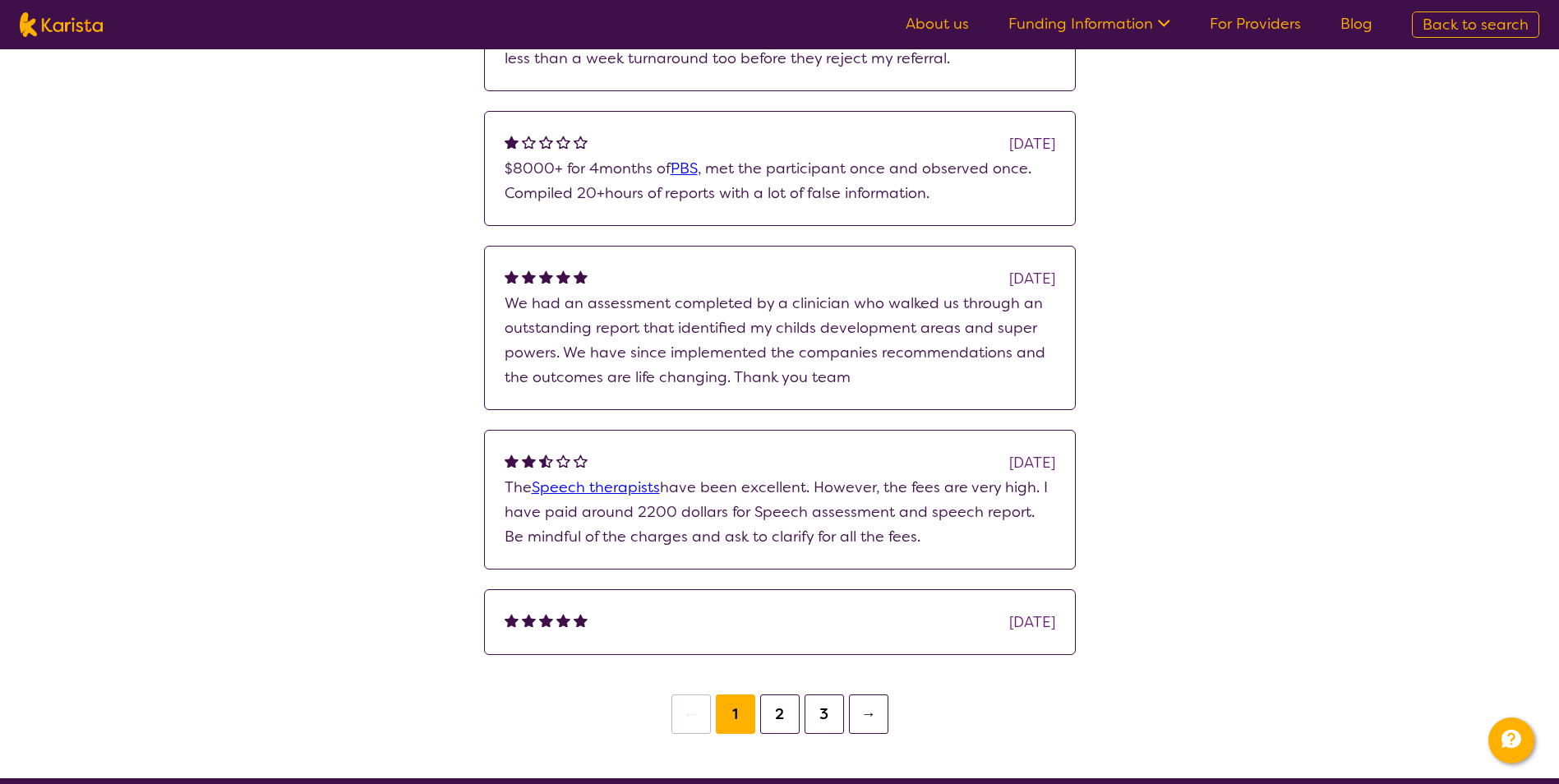
scroll to position [1479, 0]
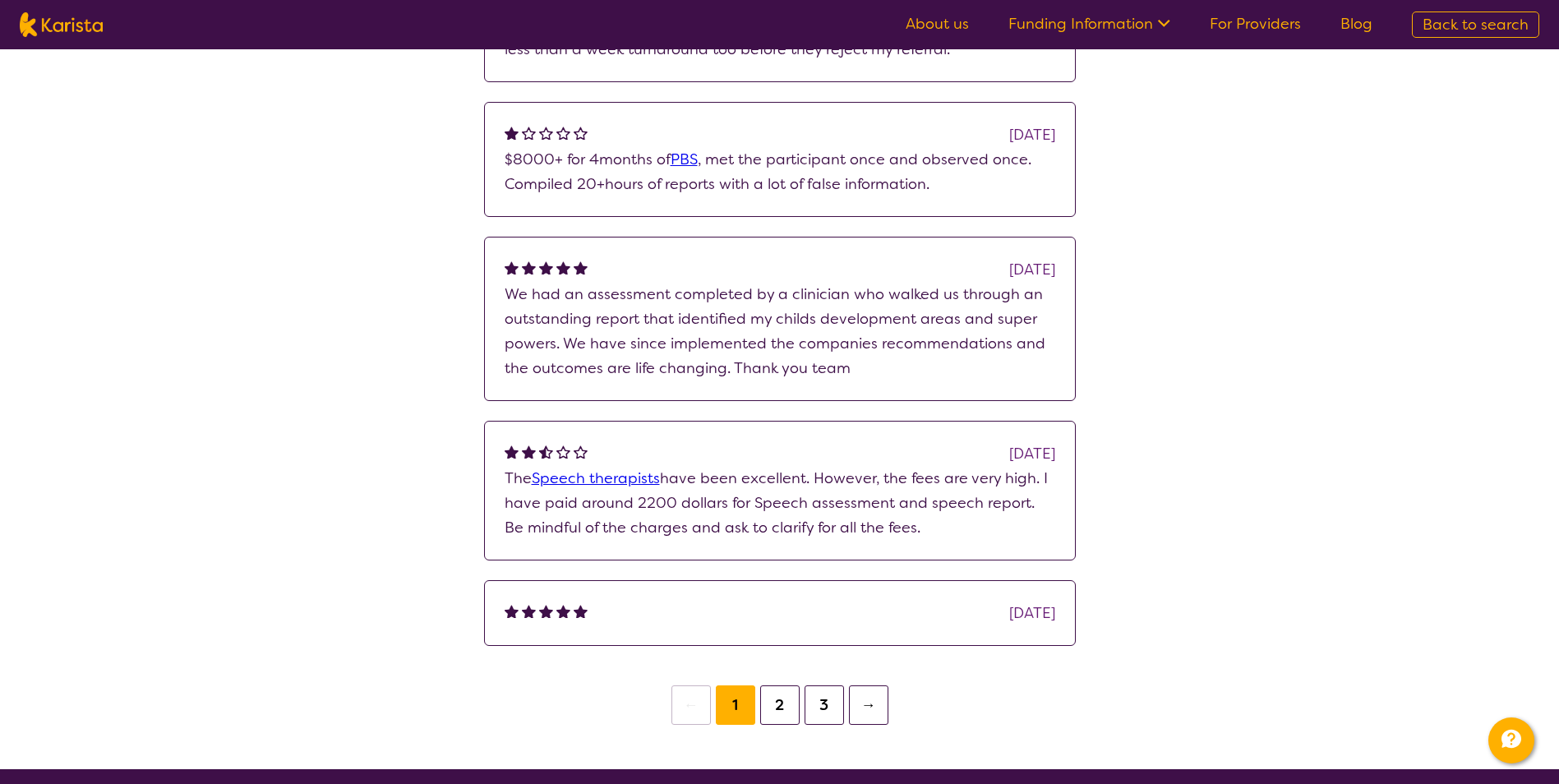
scroll to position [689, 0]
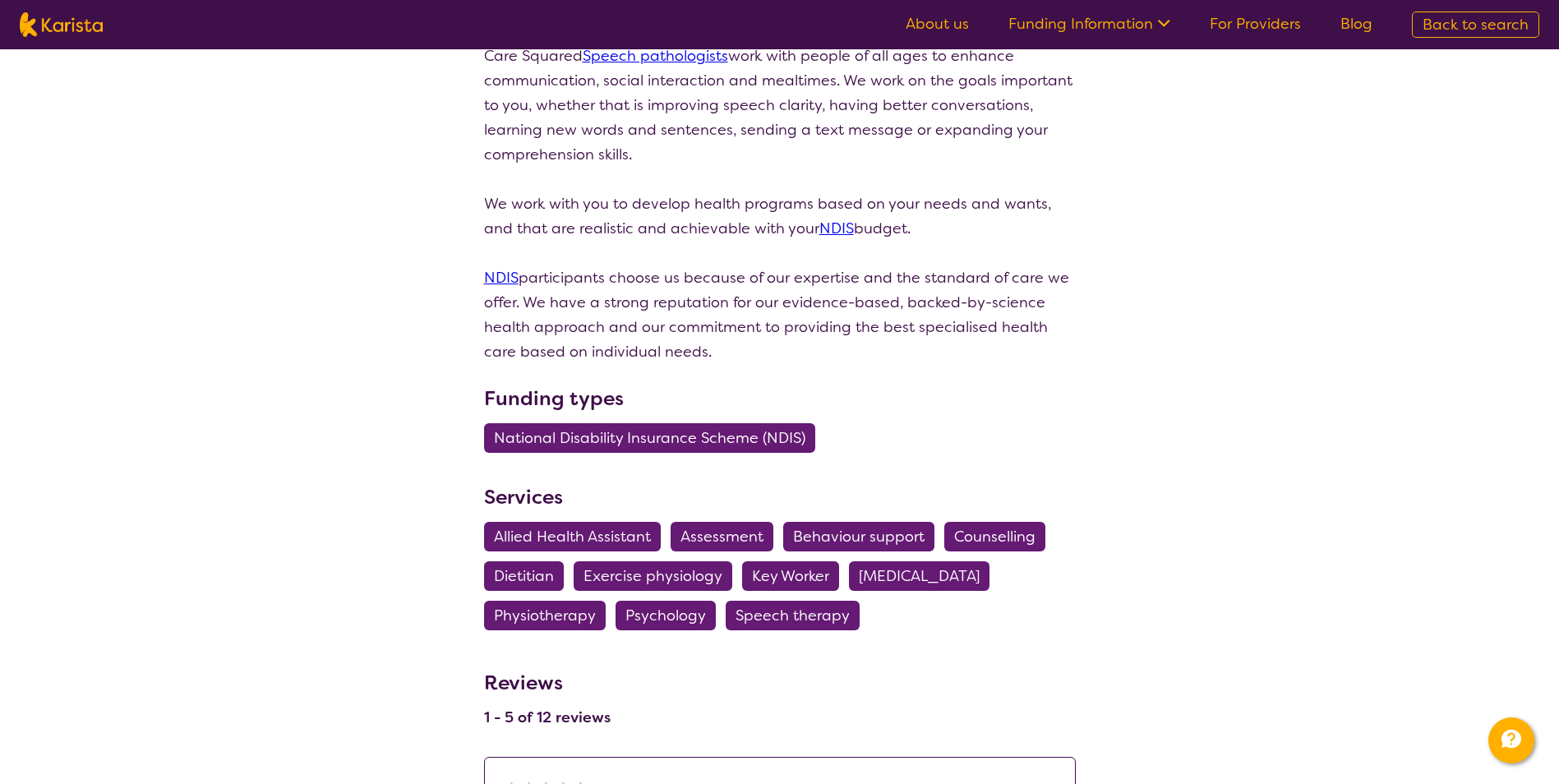
select select "by_score"
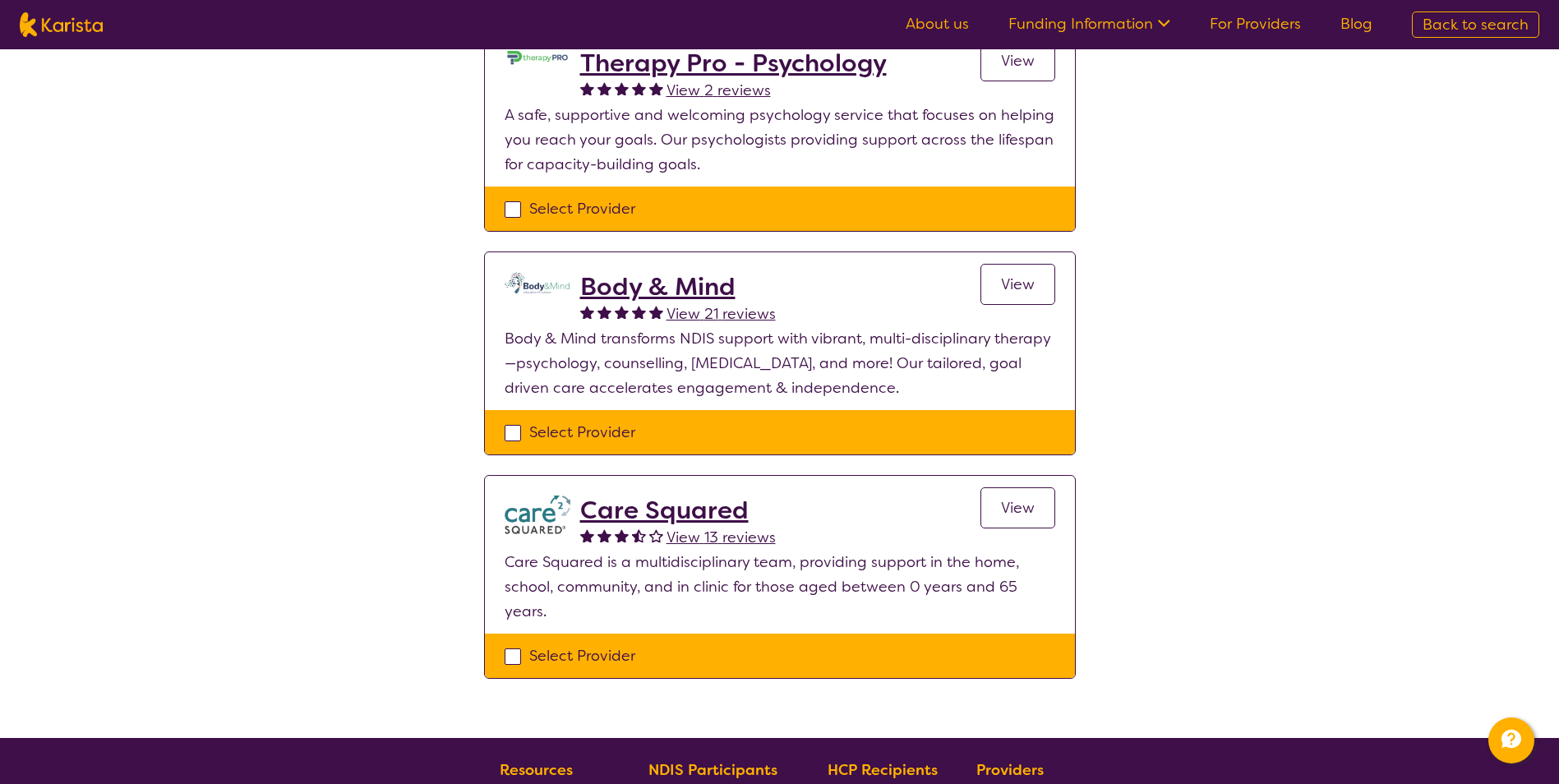
click at [610, 284] on h2 "Body & Mind" at bounding box center [678, 287] width 195 height 30
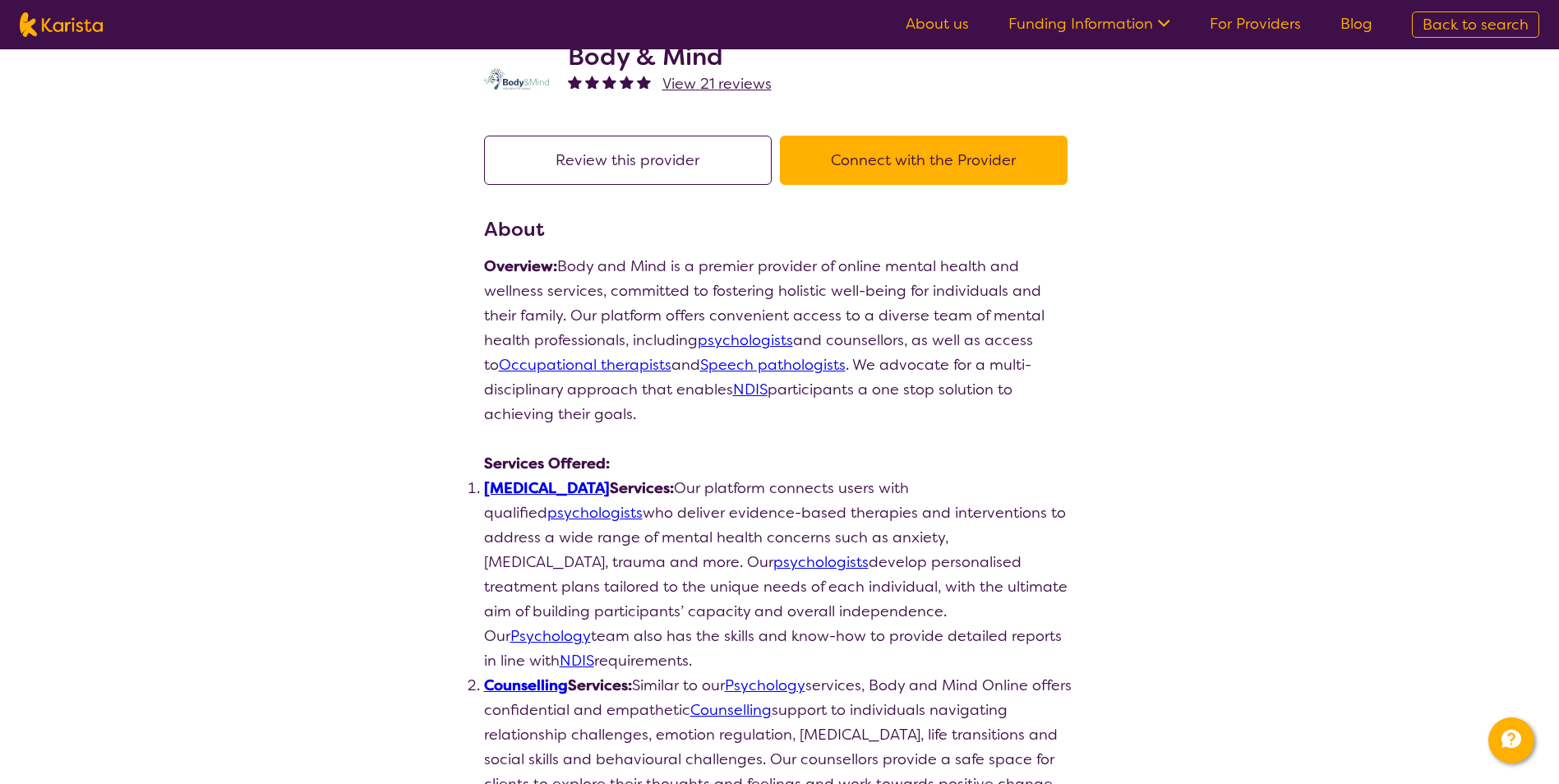
scroll to position [82, 0]
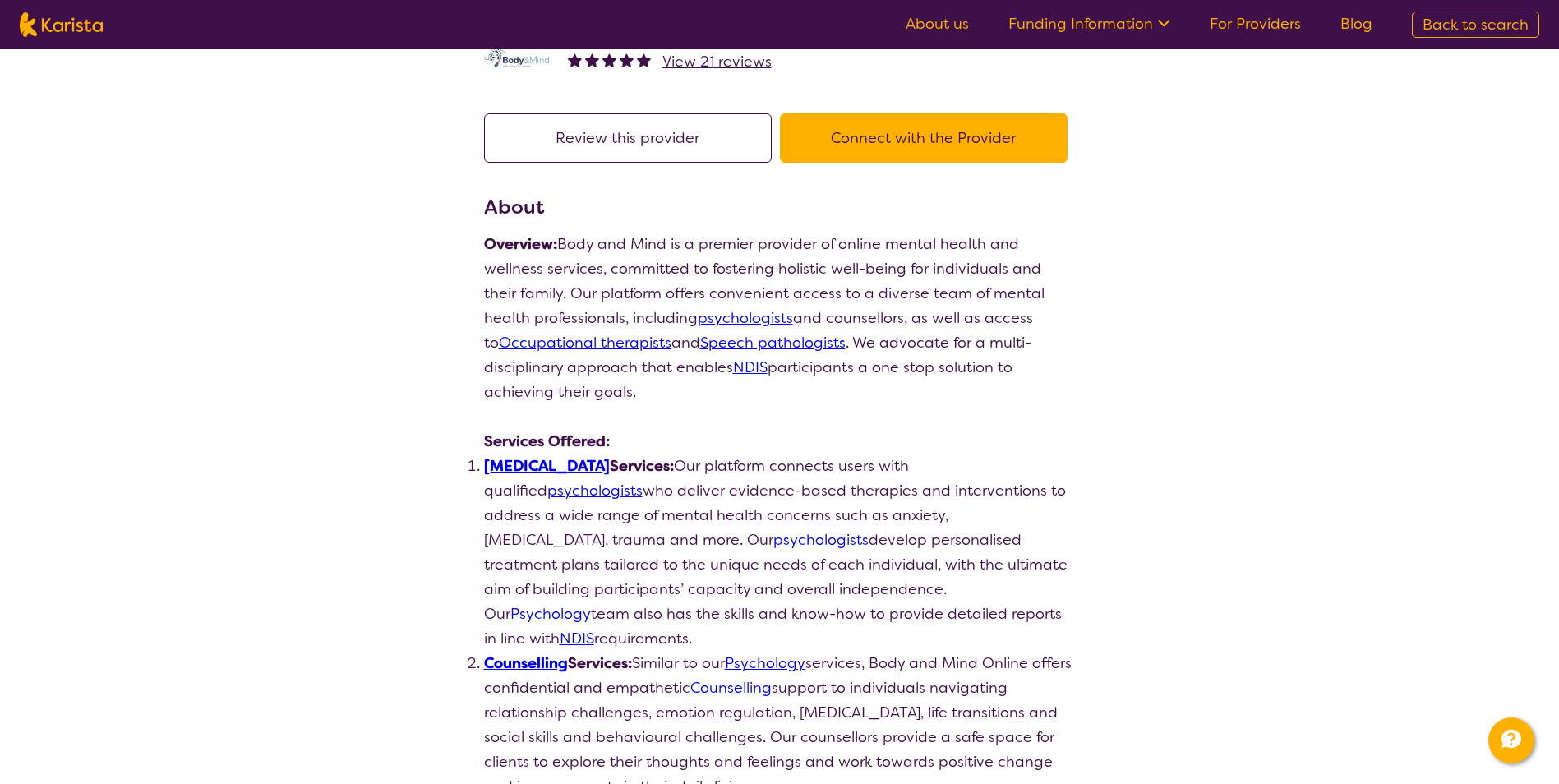
drag, startPoint x: 652, startPoint y: 452, endPoint x: 945, endPoint y: 486, distance: 295.0
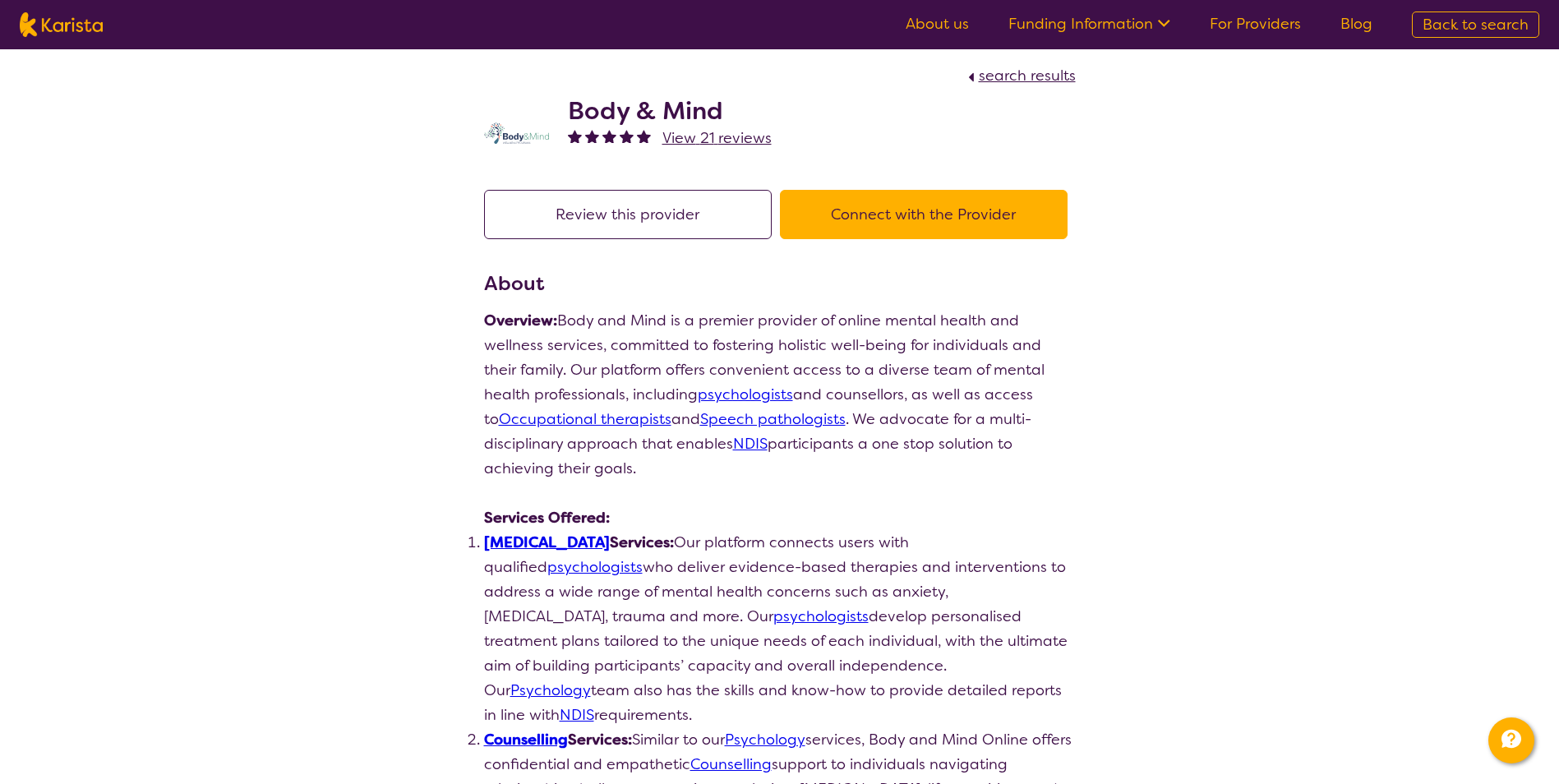
scroll to position [0, 0]
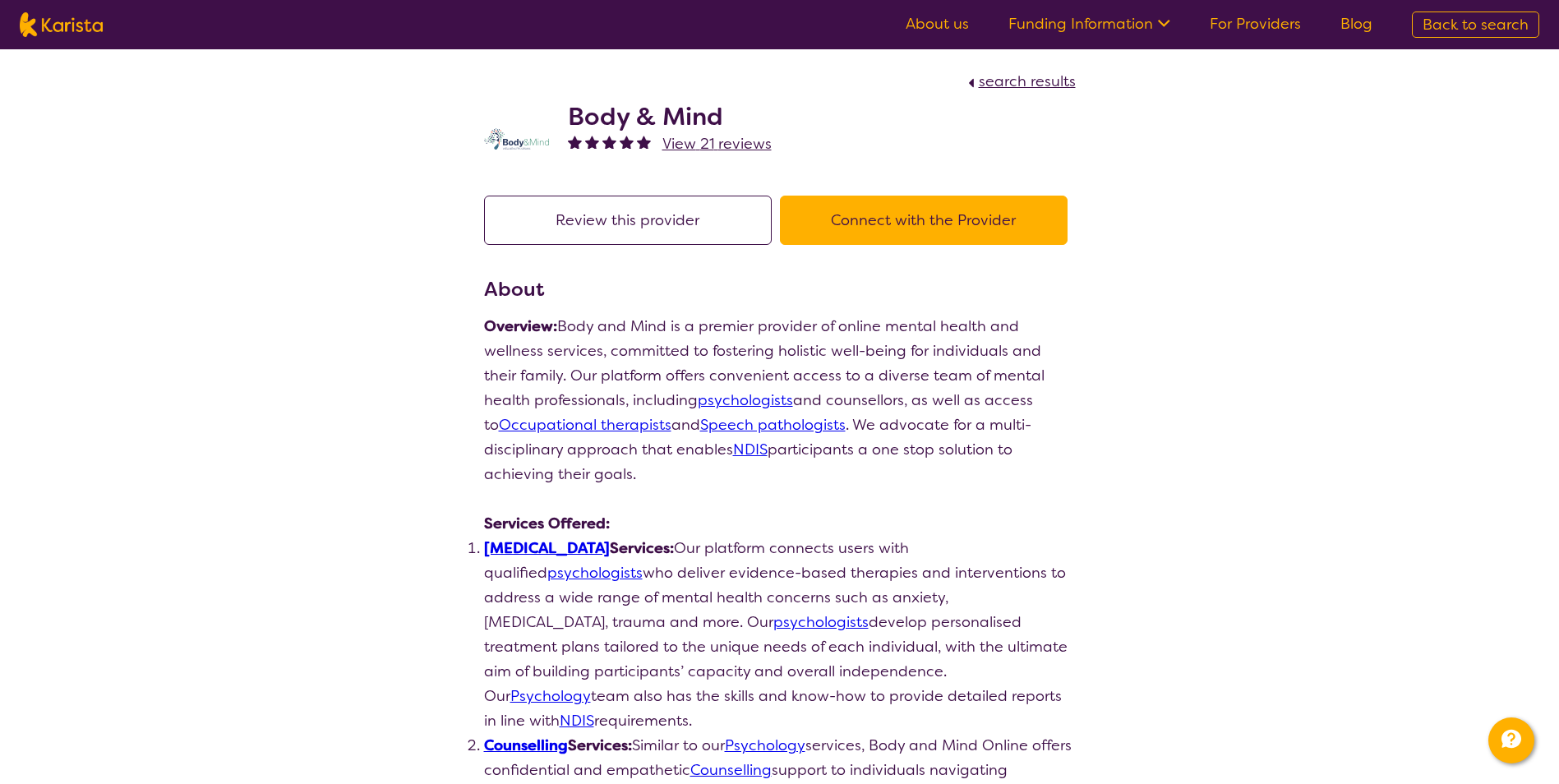
click at [610, 139] on span "View 21 reviews" at bounding box center [716, 144] width 109 height 20
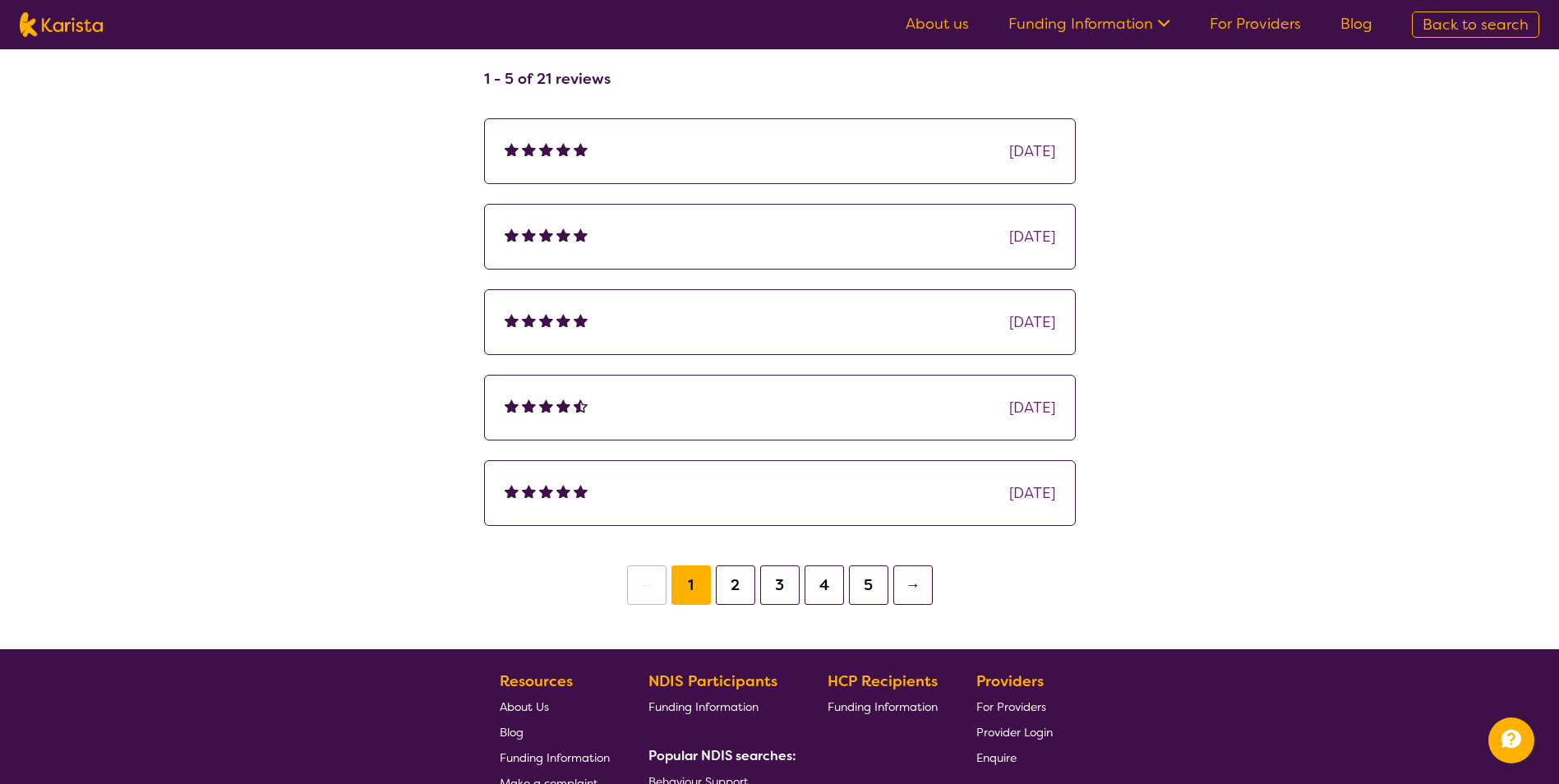
scroll to position [247, 0]
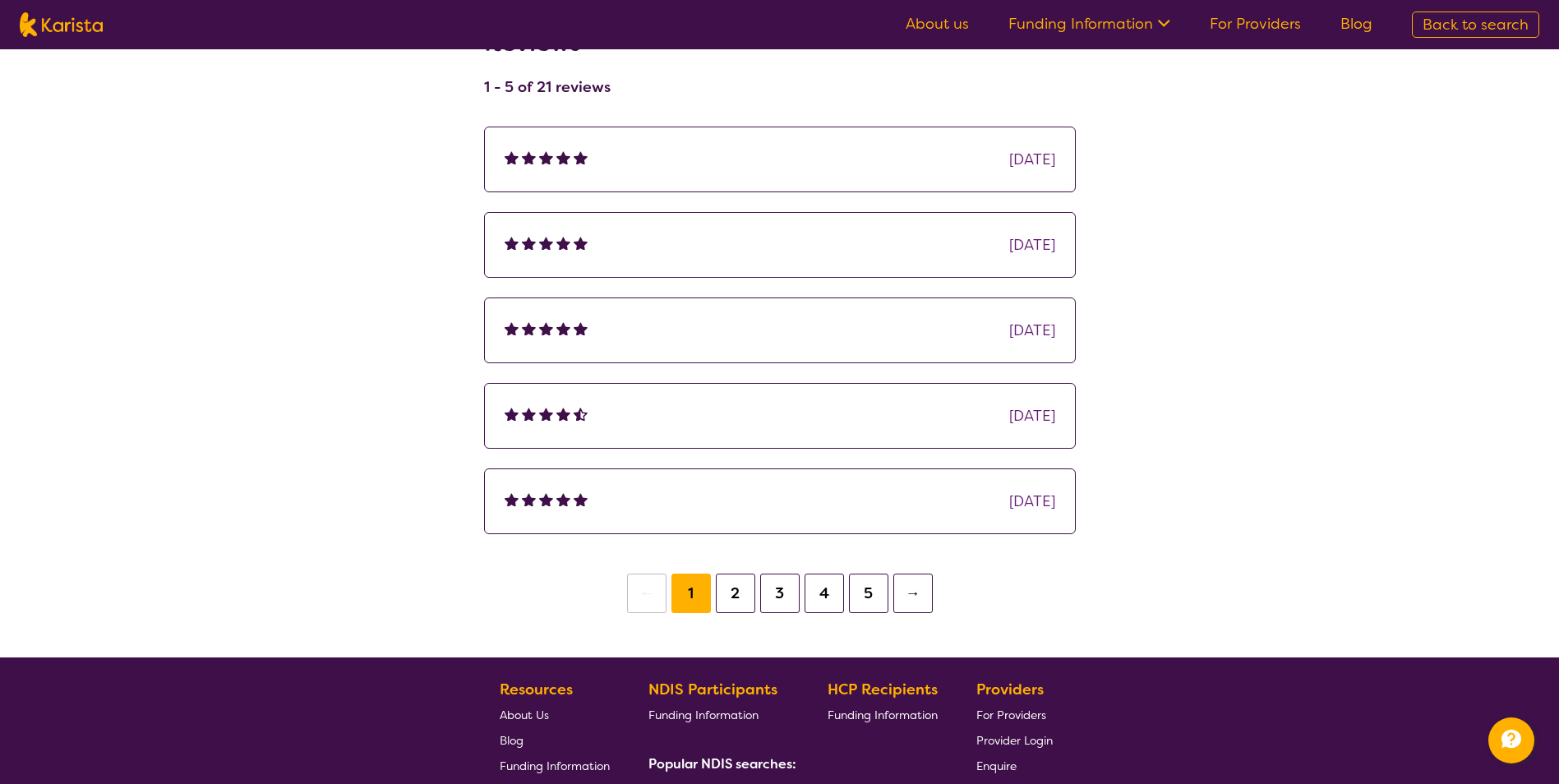
click at [610, 255] on div "[DATE]" at bounding box center [780, 244] width 551 height 24
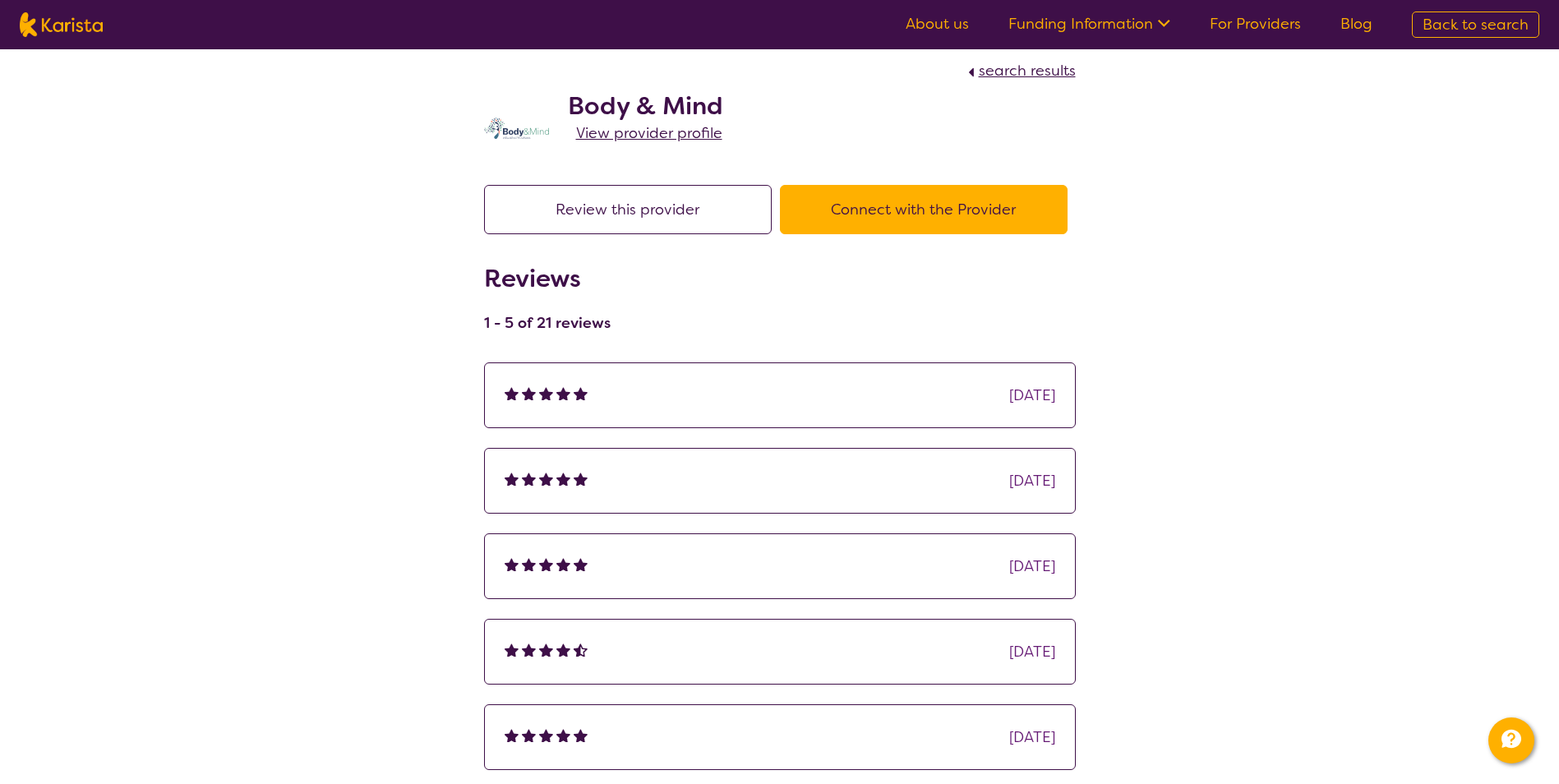
scroll to position [0, 0]
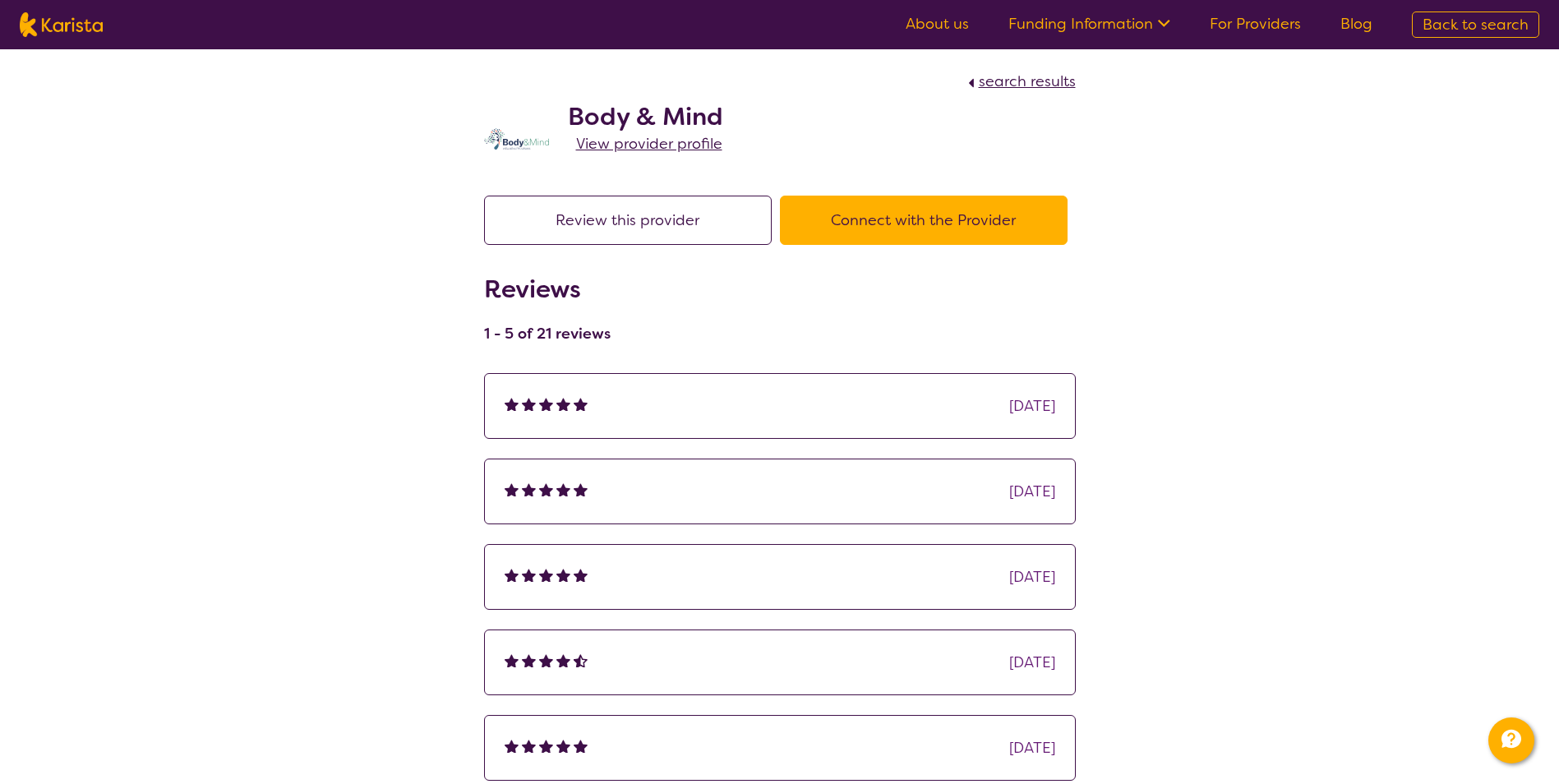
click at [610, 136] on span "View provider profile" at bounding box center [649, 144] width 146 height 20
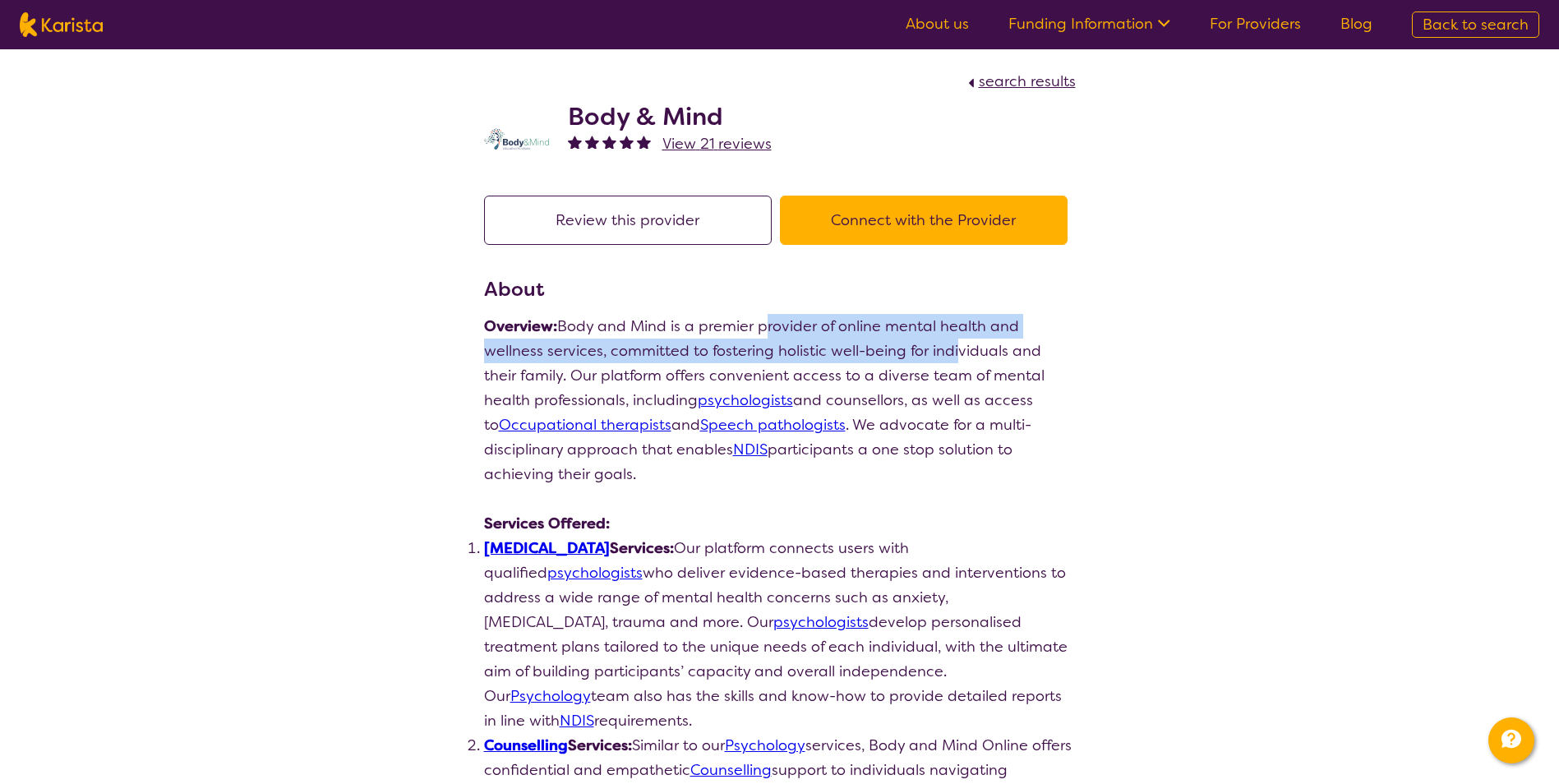
drag, startPoint x: 766, startPoint y: 318, endPoint x: 959, endPoint y: 355, distance: 196.5
click at [610, 355] on p "Overview: Body and Mind is a premier provider of online mental health and welln…" at bounding box center [780, 400] width 591 height 173
drag, startPoint x: 959, startPoint y: 355, endPoint x: 815, endPoint y: 354, distance: 144.0
click at [610, 354] on p "Overview: Body and Mind is a premier provider of online mental health and welln…" at bounding box center [780, 400] width 591 height 173
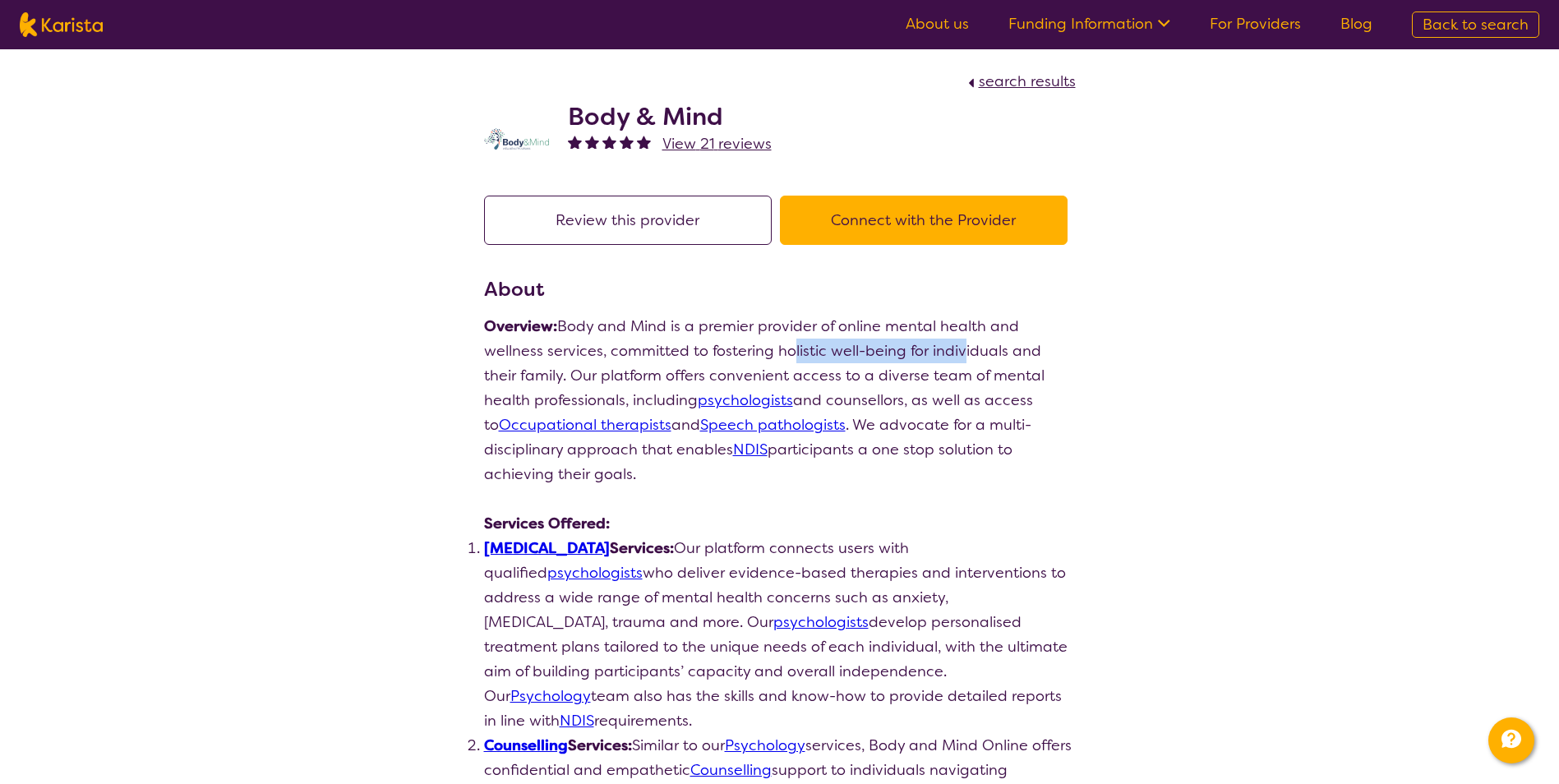
drag, startPoint x: 790, startPoint y: 350, endPoint x: 963, endPoint y: 362, distance: 173.4
click at [610, 362] on p "Overview: Body and Mind is a premier provider of online mental health and welln…" at bounding box center [780, 400] width 591 height 173
click at [610, 356] on p "Overview: Body and Mind is a premier provider of online mental health and welln…" at bounding box center [780, 400] width 591 height 173
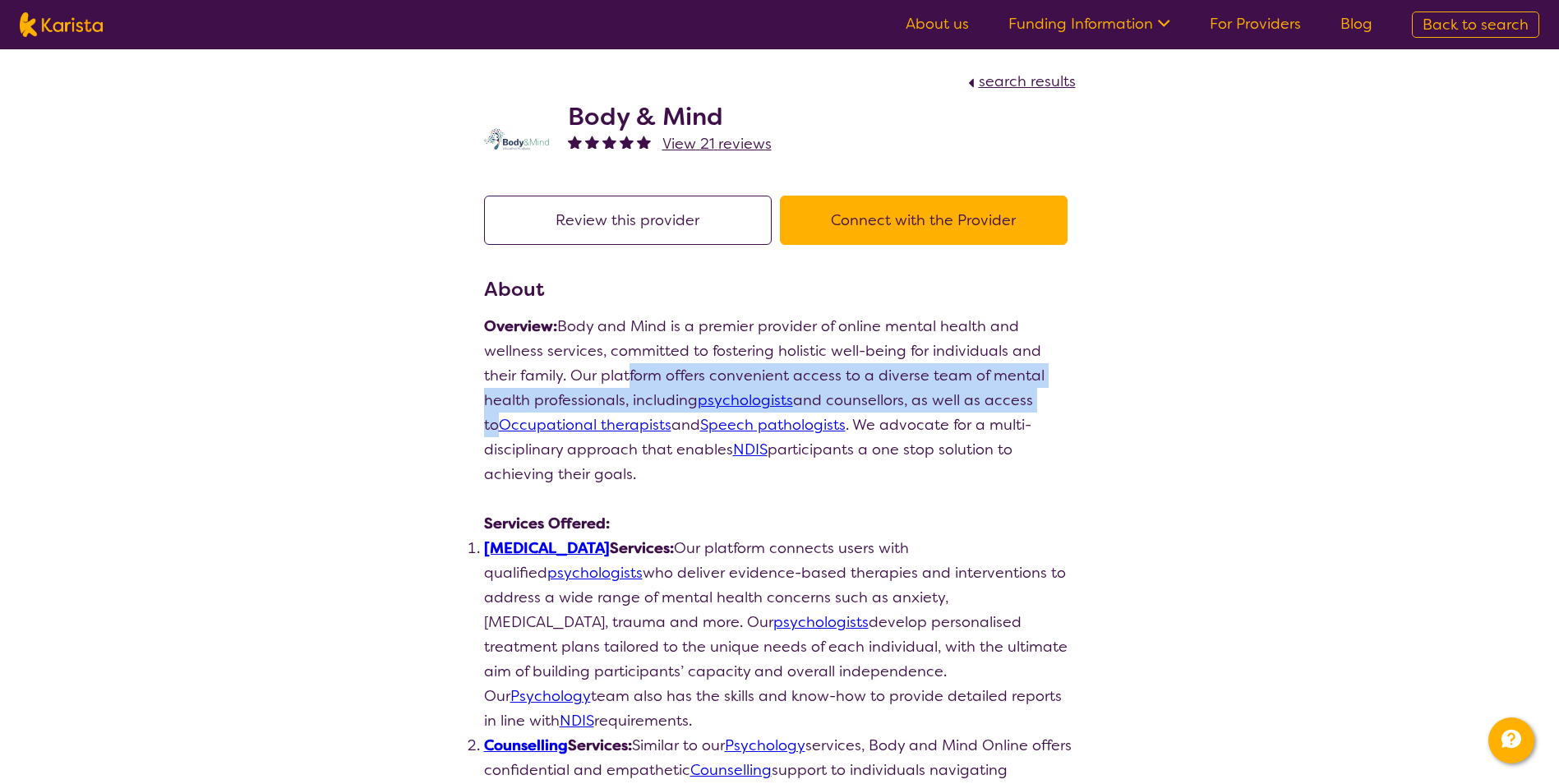
drag, startPoint x: 590, startPoint y: 368, endPoint x: 992, endPoint y: 389, distance: 402.5
click at [610, 389] on p "Overview: Body and Mind is a premier provider of online mental health and welln…" at bounding box center [780, 400] width 591 height 173
drag, startPoint x: 992, startPoint y: 389, endPoint x: 899, endPoint y: 401, distance: 93.8
click at [610, 401] on p "Overview: Body and Mind is a premier provider of online mental health and welln…" at bounding box center [780, 400] width 591 height 173
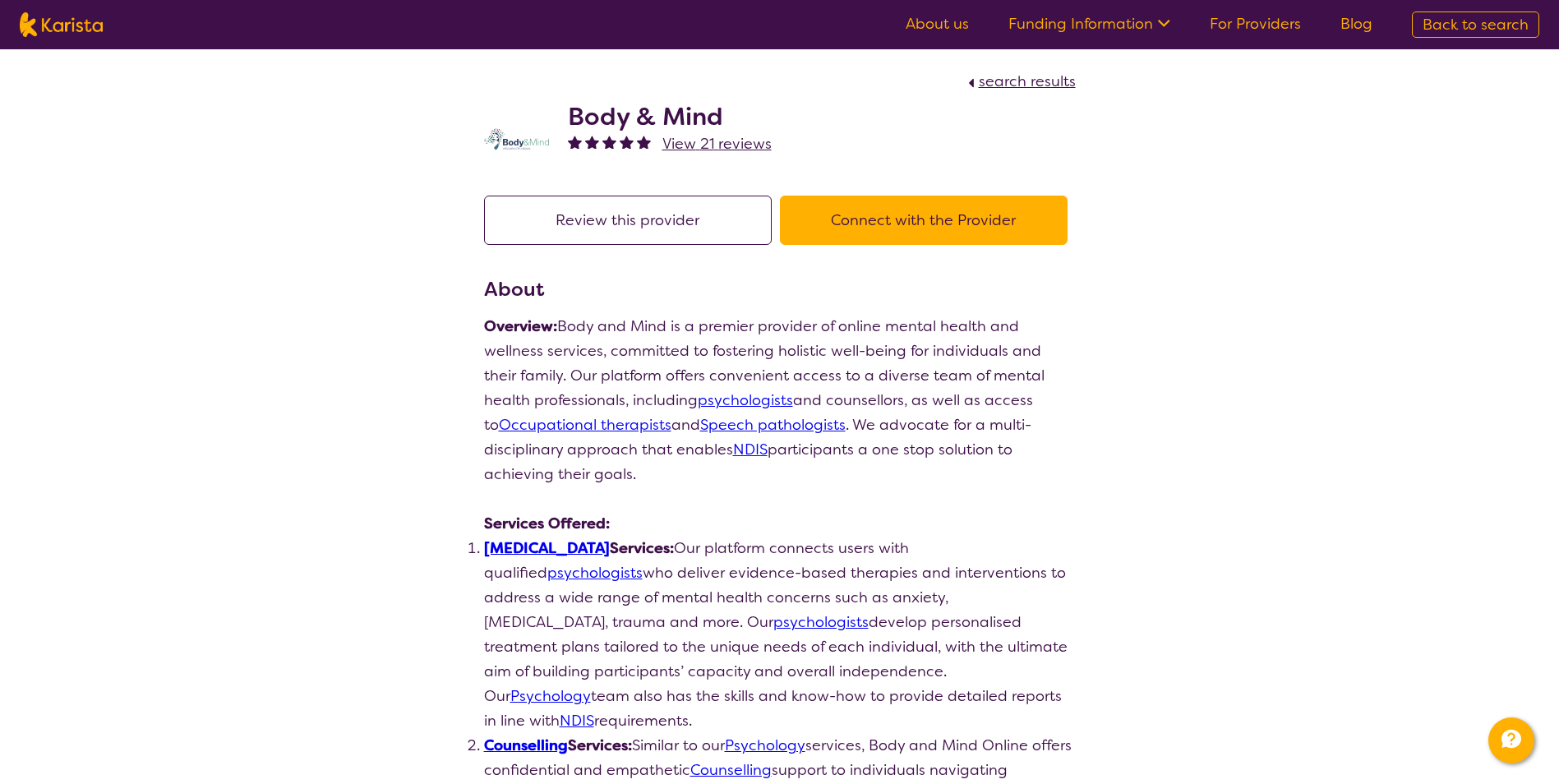
click at [610, 215] on button "Connect with the Provider" at bounding box center [923, 220] width 288 height 50
drag, startPoint x: 571, startPoint y: 106, endPoint x: 765, endPoint y: 109, distance: 194.0
click at [610, 109] on h2 "Body & Mind" at bounding box center [669, 117] width 203 height 30
drag, startPoint x: 765, startPoint y: 109, endPoint x: 661, endPoint y: 111, distance: 104.0
copy h2 "Body & Mind"
